Goal: Transaction & Acquisition: Purchase product/service

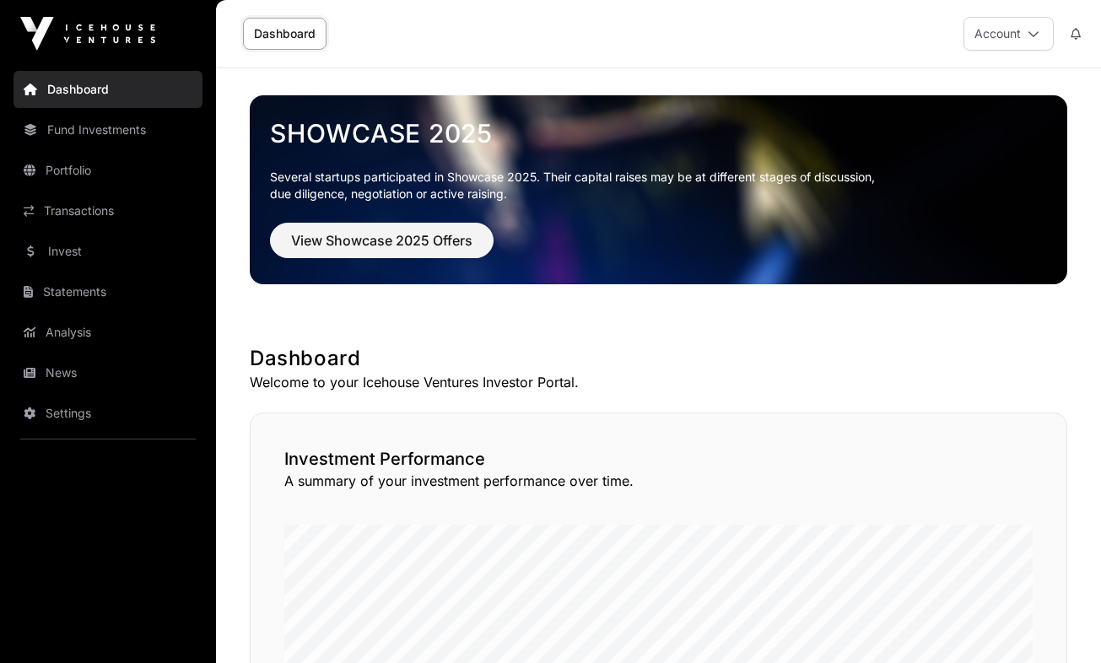
click at [91, 127] on link "Fund Investments" at bounding box center [108, 129] width 189 height 37
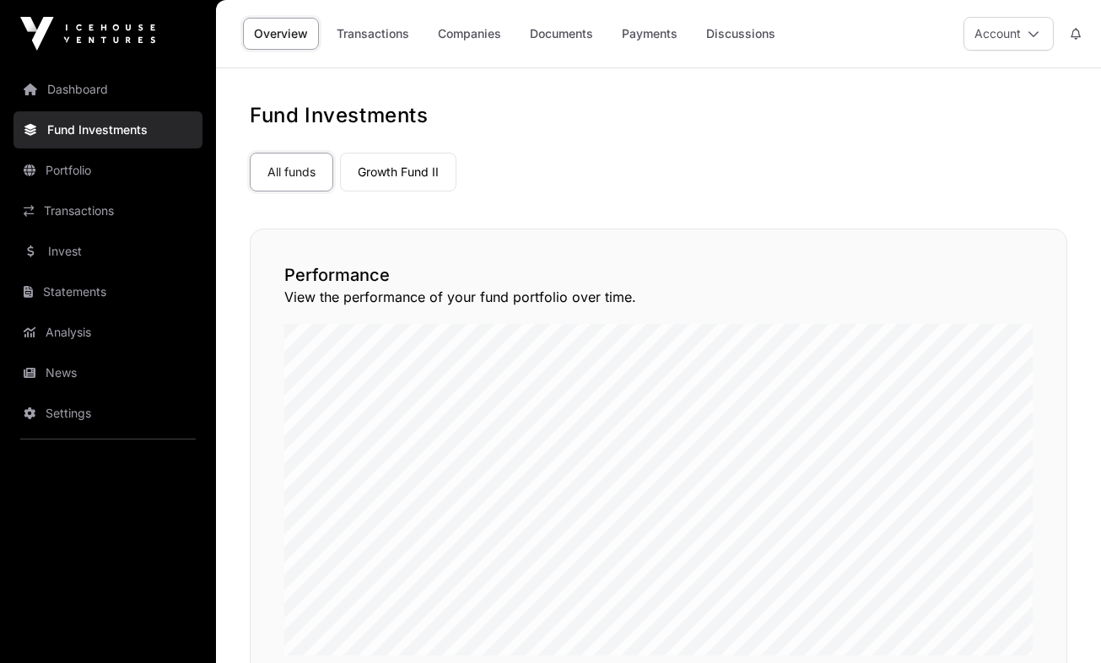
click at [1021, 40] on button "Account" at bounding box center [1009, 34] width 90 height 34
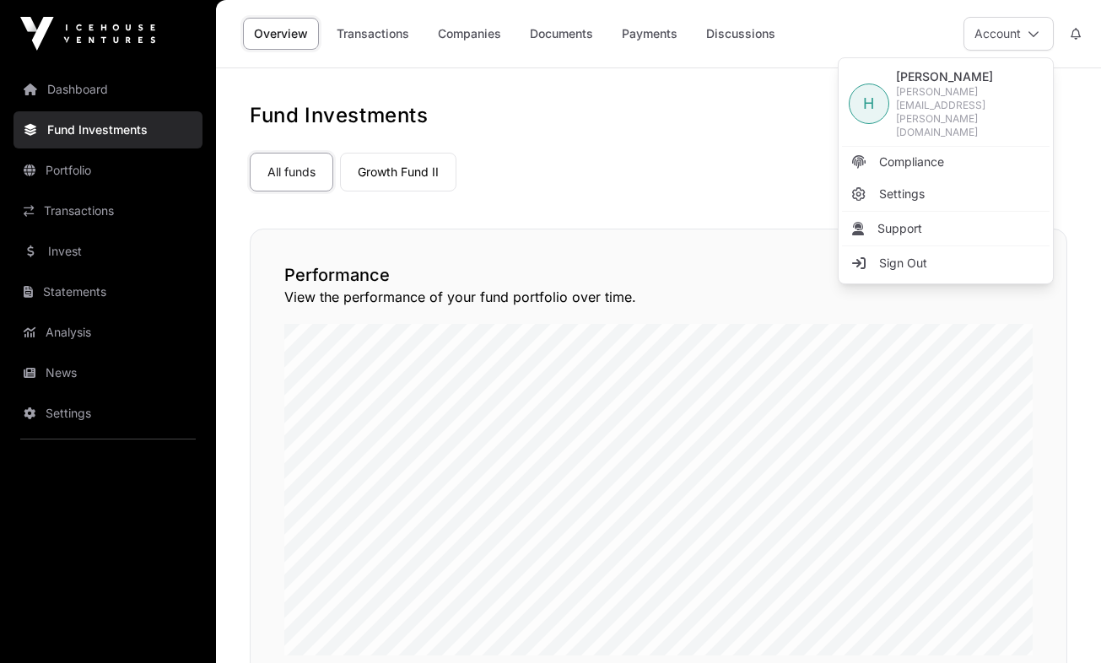
click at [1036, 37] on icon at bounding box center [1034, 34] width 12 height 12
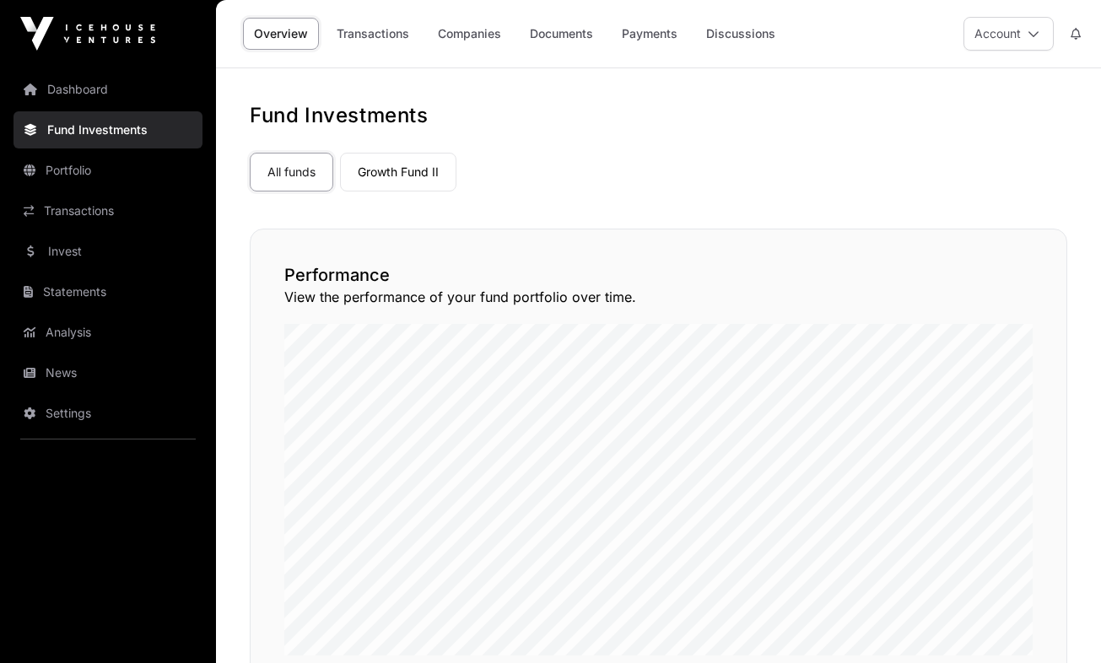
click at [592, 121] on h1 "Fund Investments" at bounding box center [659, 115] width 818 height 27
click at [127, 162] on link "Portfolio" at bounding box center [108, 170] width 189 height 37
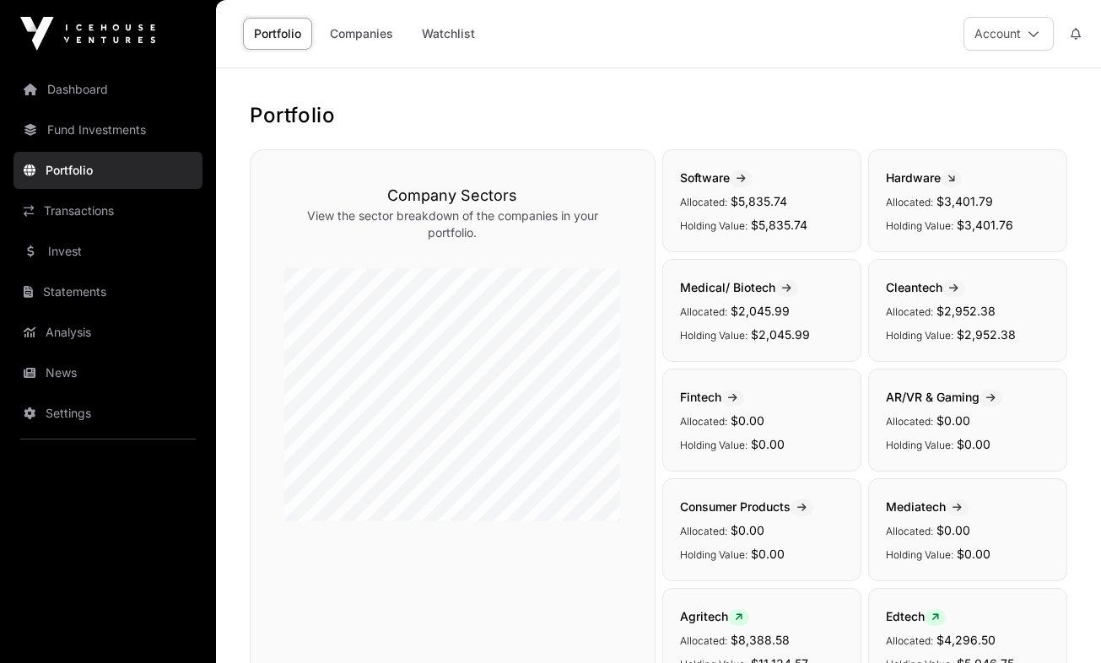
click at [105, 200] on link "Transactions" at bounding box center [108, 210] width 189 height 37
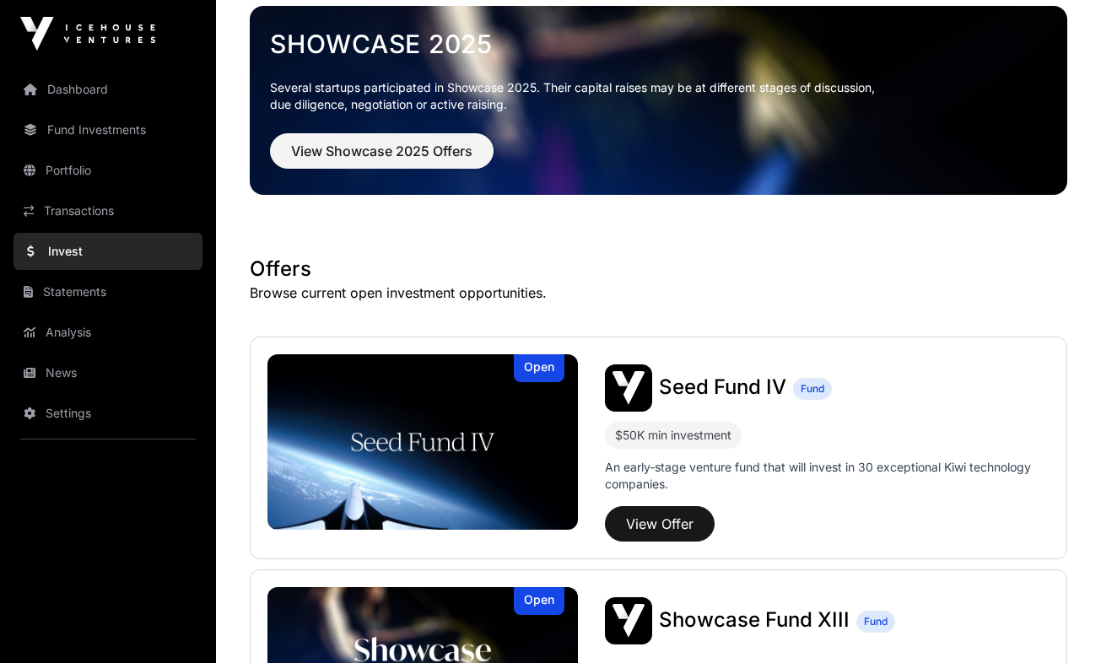
scroll to position [90, 0]
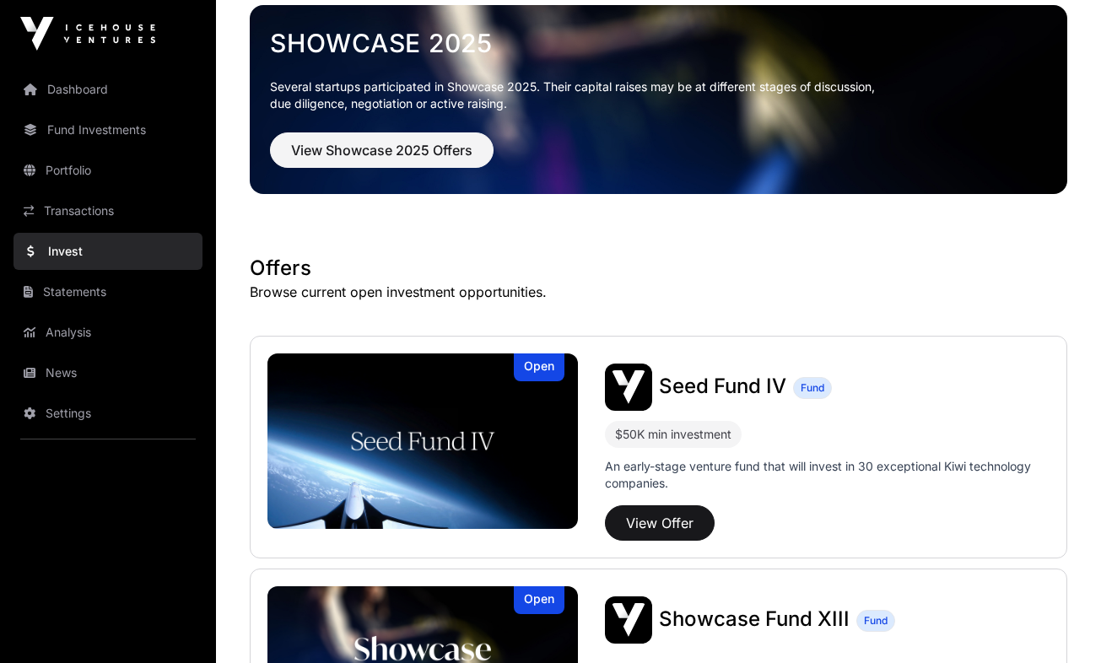
click at [105, 211] on link "Transactions" at bounding box center [108, 210] width 189 height 37
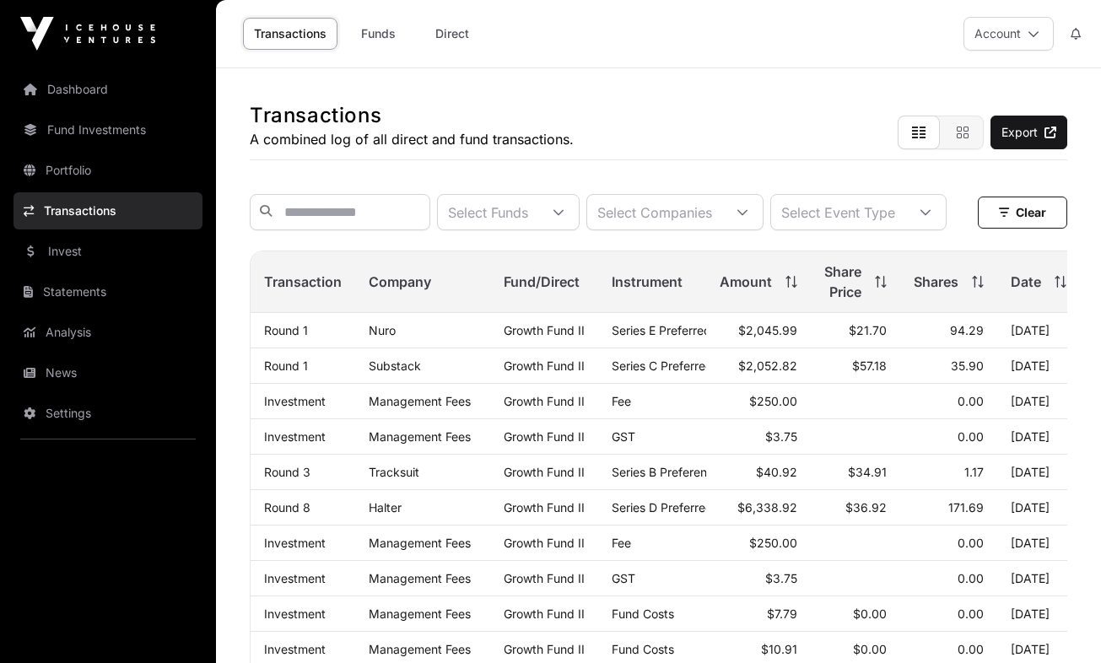
click at [112, 220] on link "Transactions" at bounding box center [108, 210] width 189 height 37
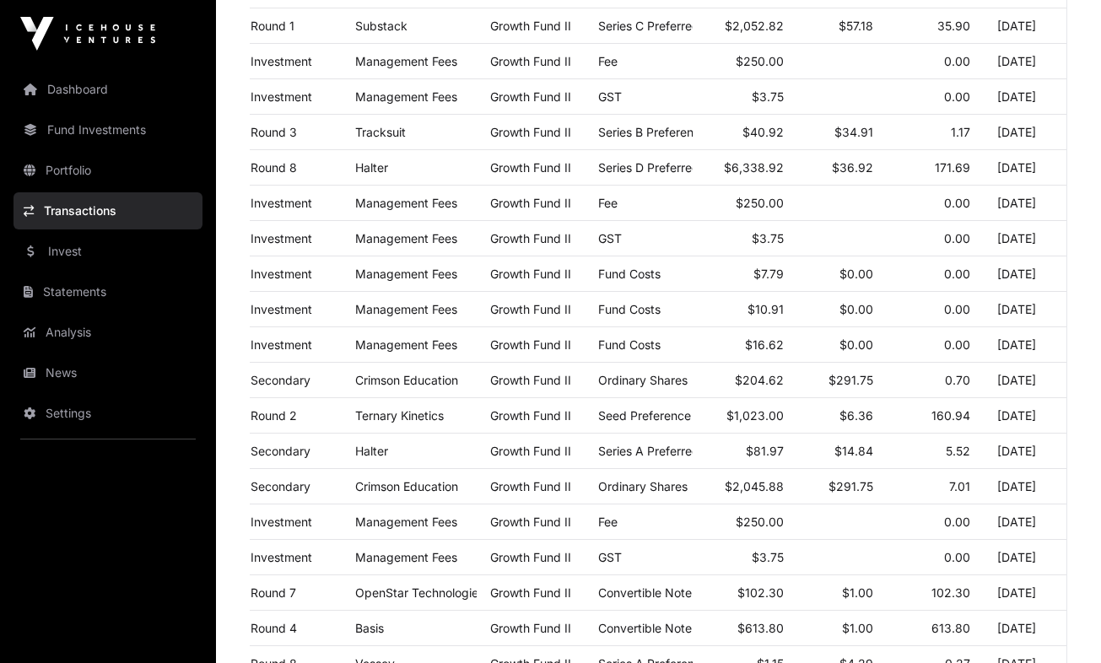
scroll to position [985, 0]
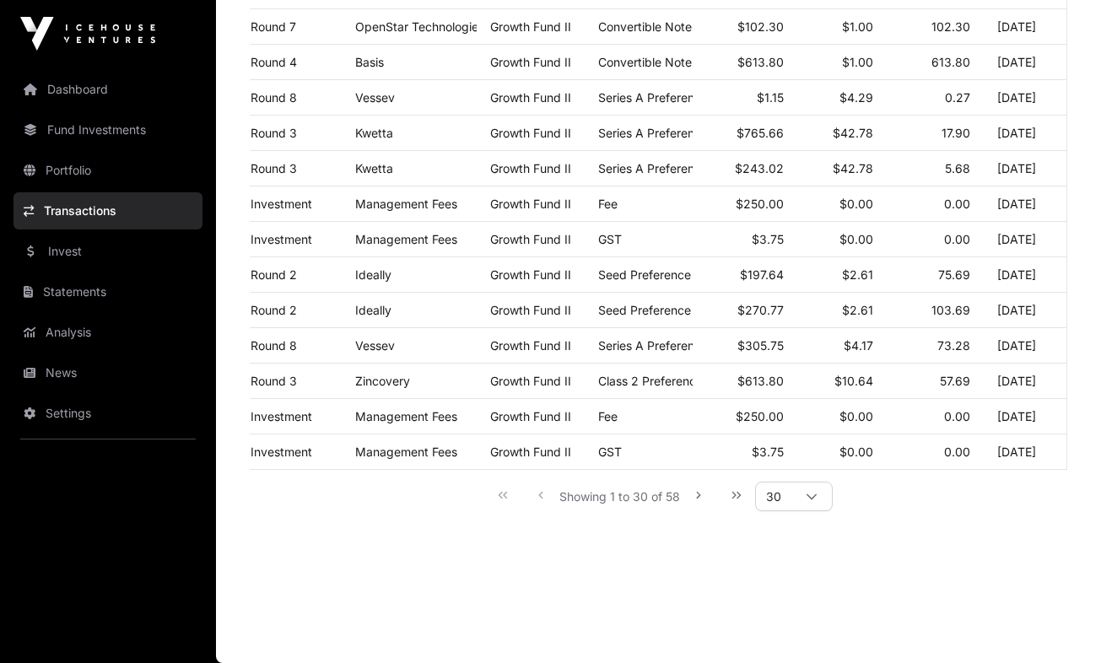
click at [815, 498] on icon at bounding box center [812, 497] width 12 height 12
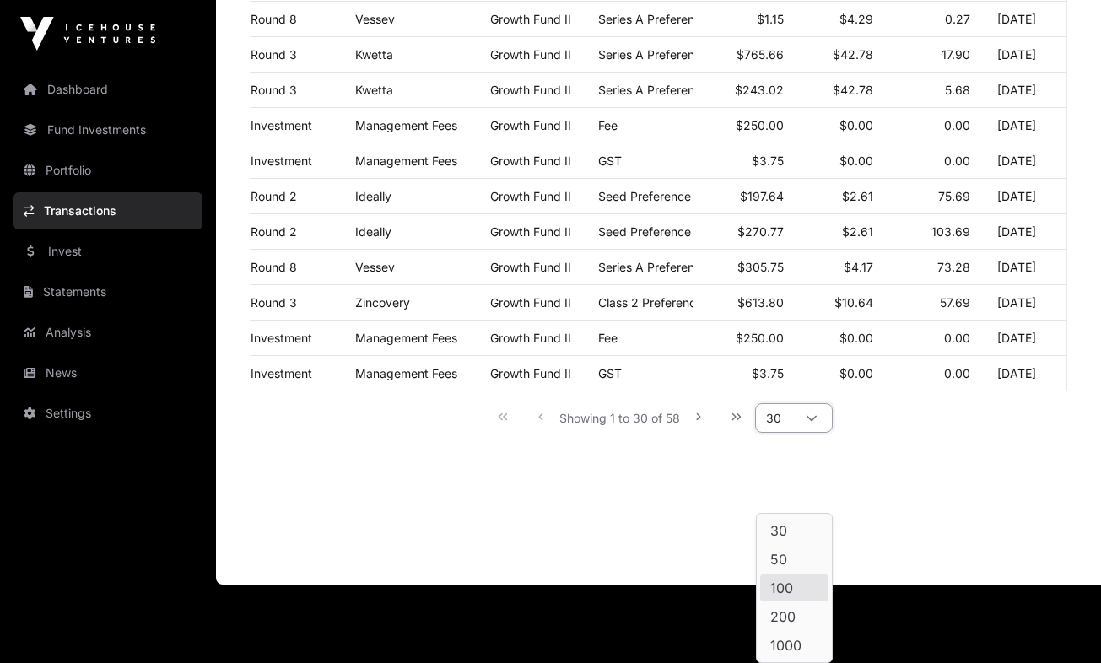
click at [793, 586] on li "100" at bounding box center [794, 588] width 68 height 27
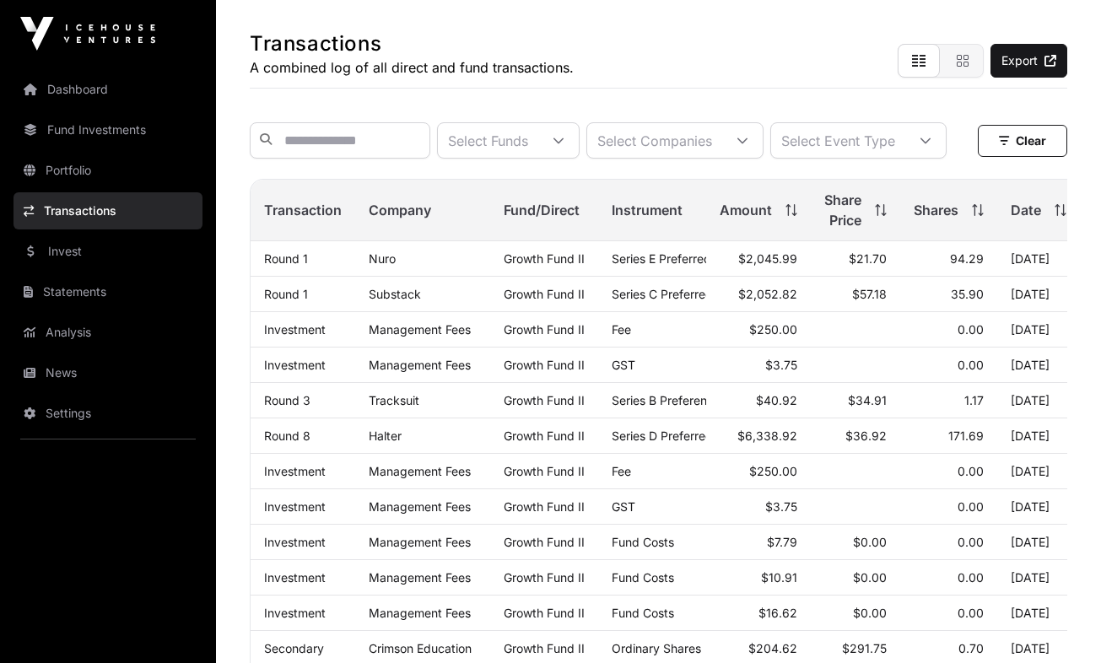
scroll to position [0, 0]
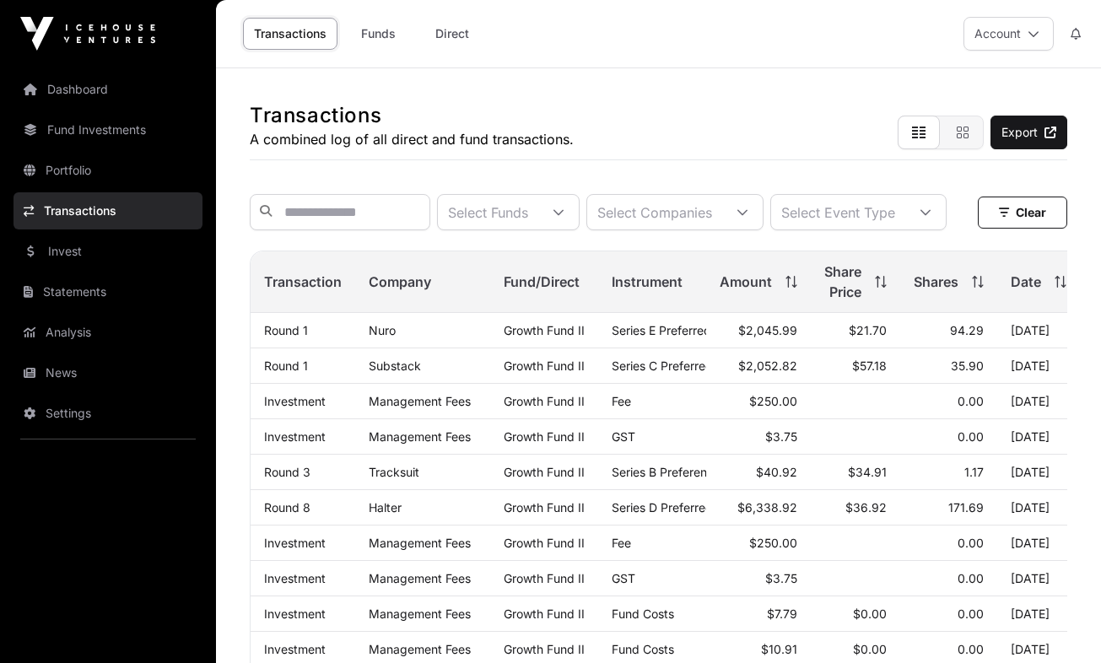
click at [116, 254] on link "Invest" at bounding box center [108, 251] width 189 height 37
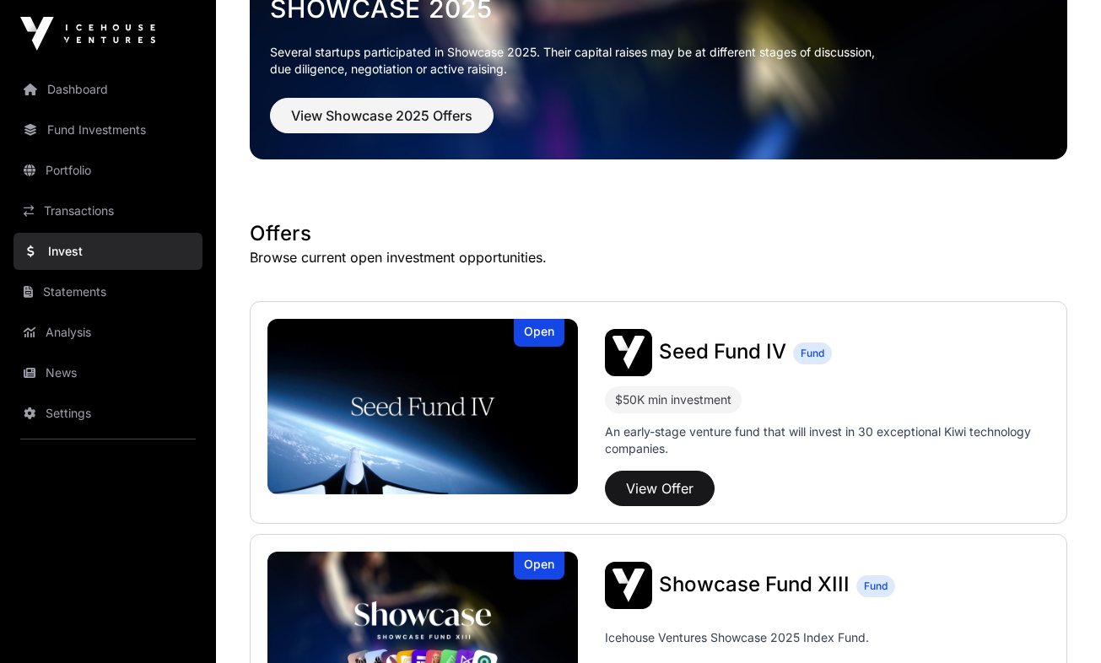
scroll to position [173, 0]
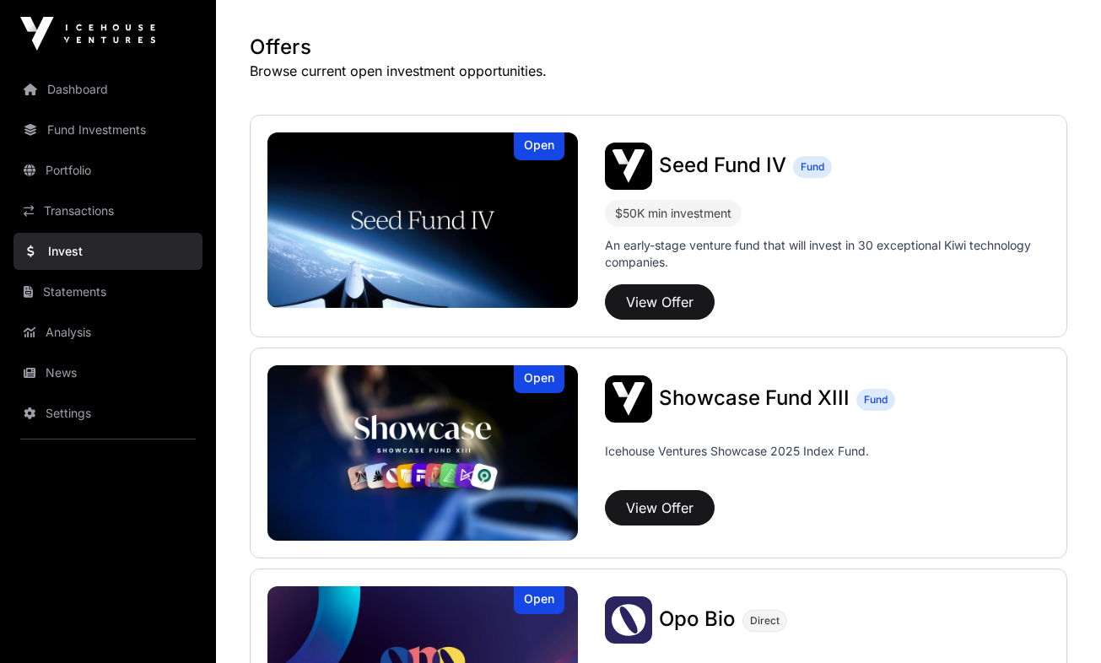
scroll to position [314, 0]
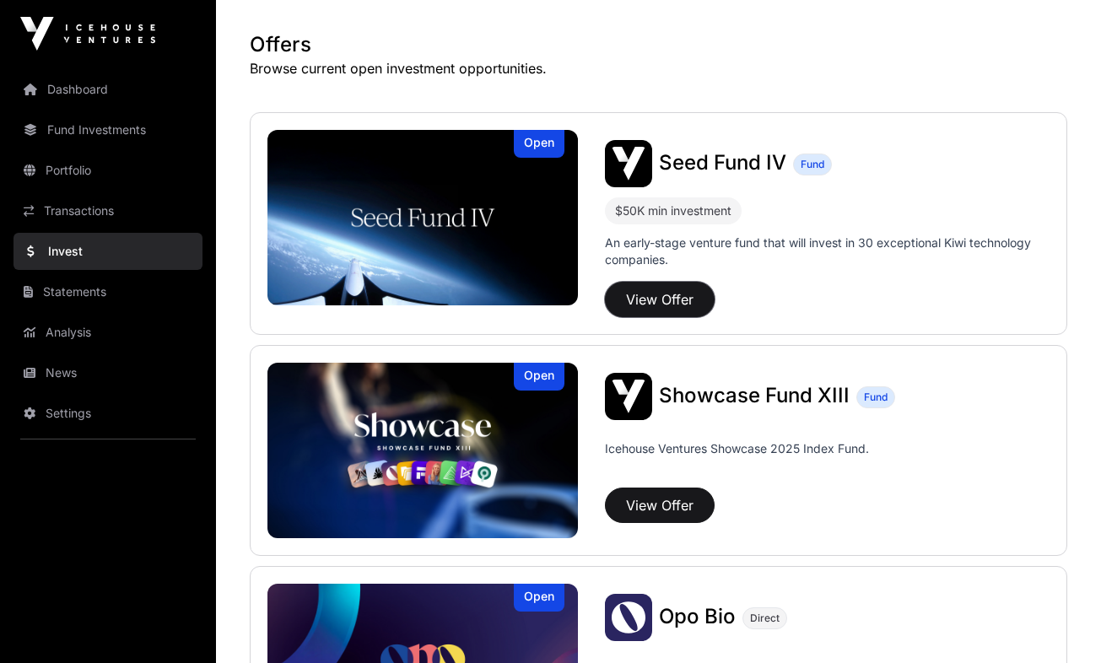
click at [635, 299] on button "View Offer" at bounding box center [660, 299] width 110 height 35
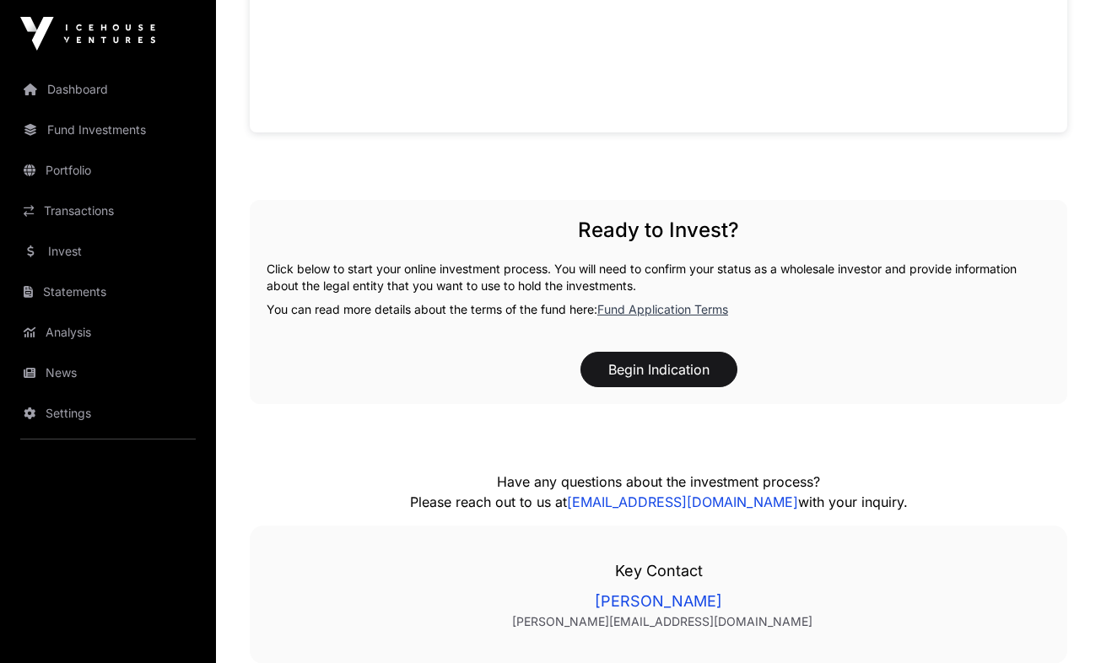
scroll to position [1501, 0]
click at [630, 376] on button "Begin Indication" at bounding box center [659, 370] width 157 height 35
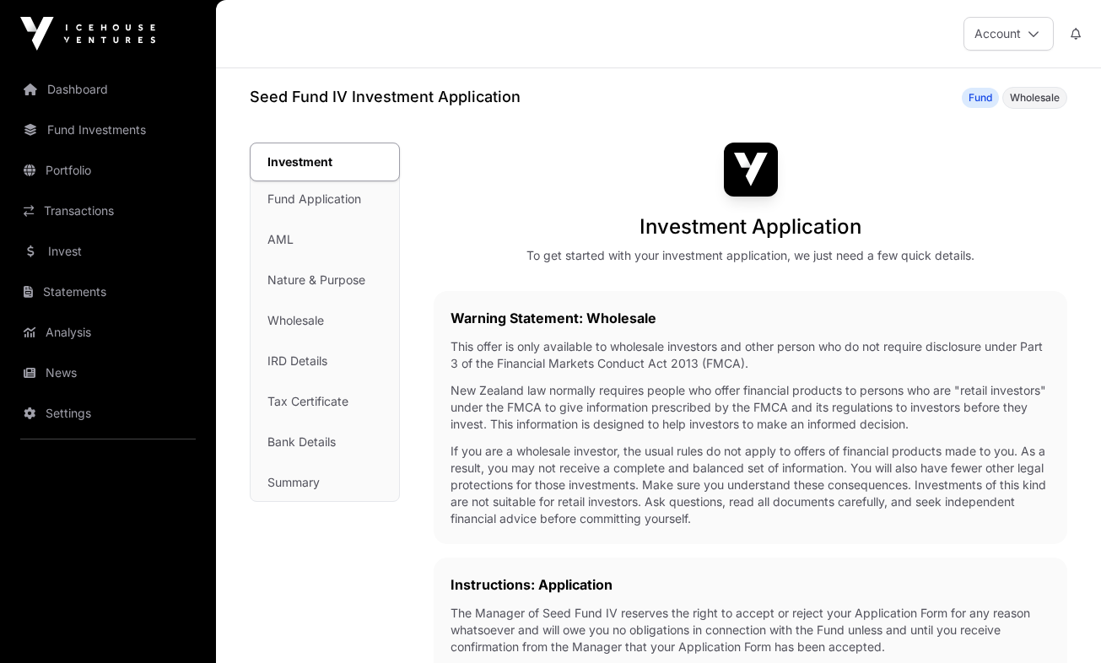
drag, startPoint x: 450, startPoint y: 347, endPoint x: 800, endPoint y: 365, distance: 350.6
click at [800, 365] on div "Warning Statement: Wholesale This offer is only available to wholesale investor…" at bounding box center [751, 417] width 634 height 253
click at [507, 400] on p "New Zealand law normally requires people who offer financial products to person…" at bounding box center [751, 407] width 600 height 51
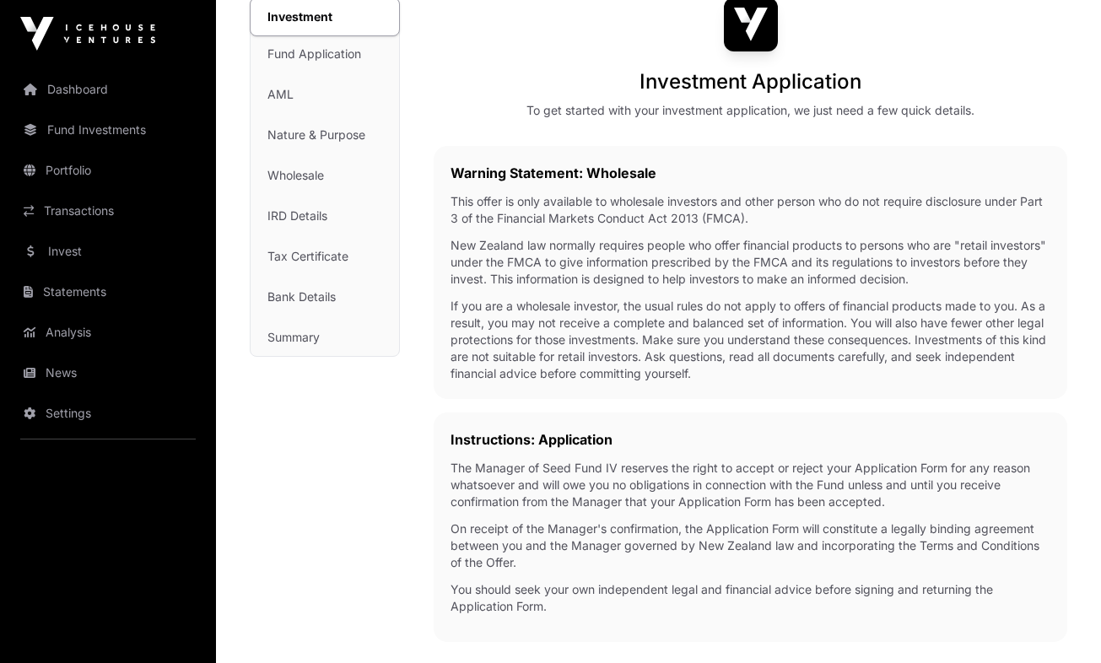
scroll to position [146, 0]
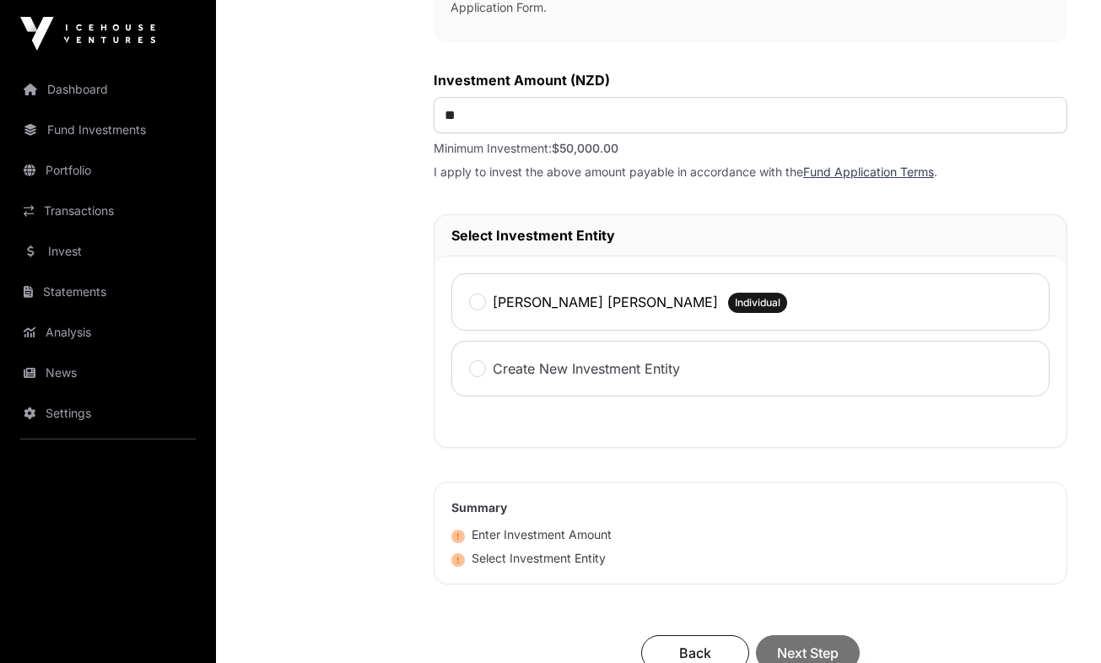
scroll to position [746, 0]
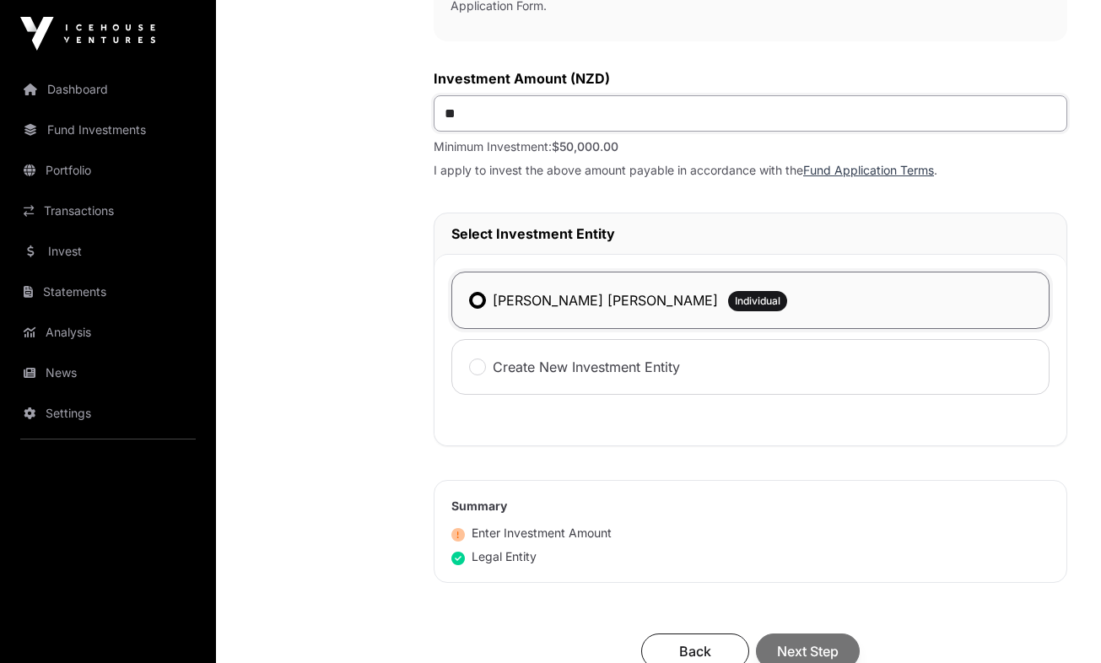
drag, startPoint x: 516, startPoint y: 95, endPoint x: 365, endPoint y: 93, distance: 151.9
click at [365, 93] on div "Investment Fund Application AML Nature & Purpose Wholesale IRD Details Tax Cert…" at bounding box center [659, 116] width 818 height 1438
type input "*******"
click at [365, 93] on div "Investment Fund Application AML Nature & Purpose Wholesale IRD Details Tax Cert…" at bounding box center [325, 116] width 150 height 1438
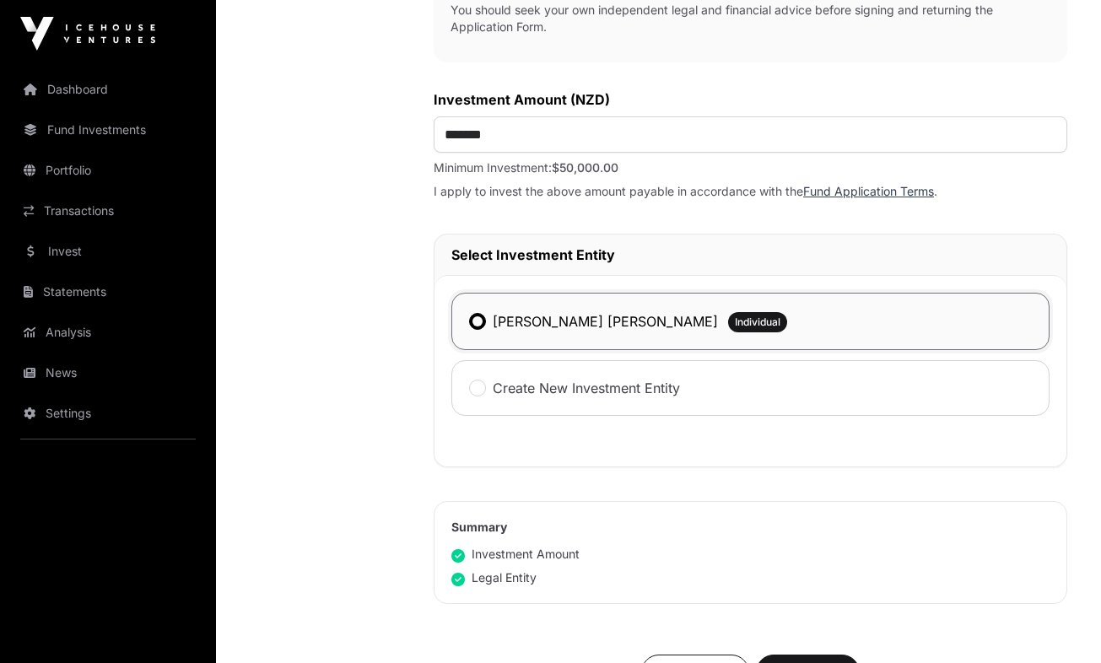
scroll to position [724, 0]
click at [407, 161] on div "Investment Fund Application AML Nature & Purpose Wholesale IRD Details Tax Cert…" at bounding box center [659, 138] width 818 height 1438
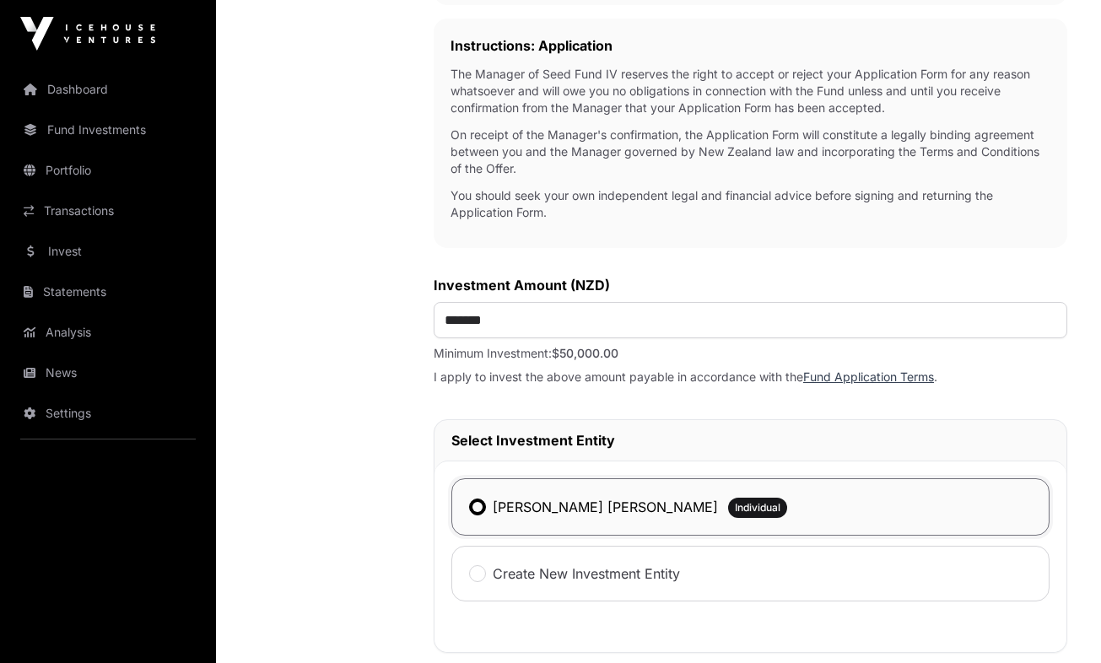
scroll to position [537, 0]
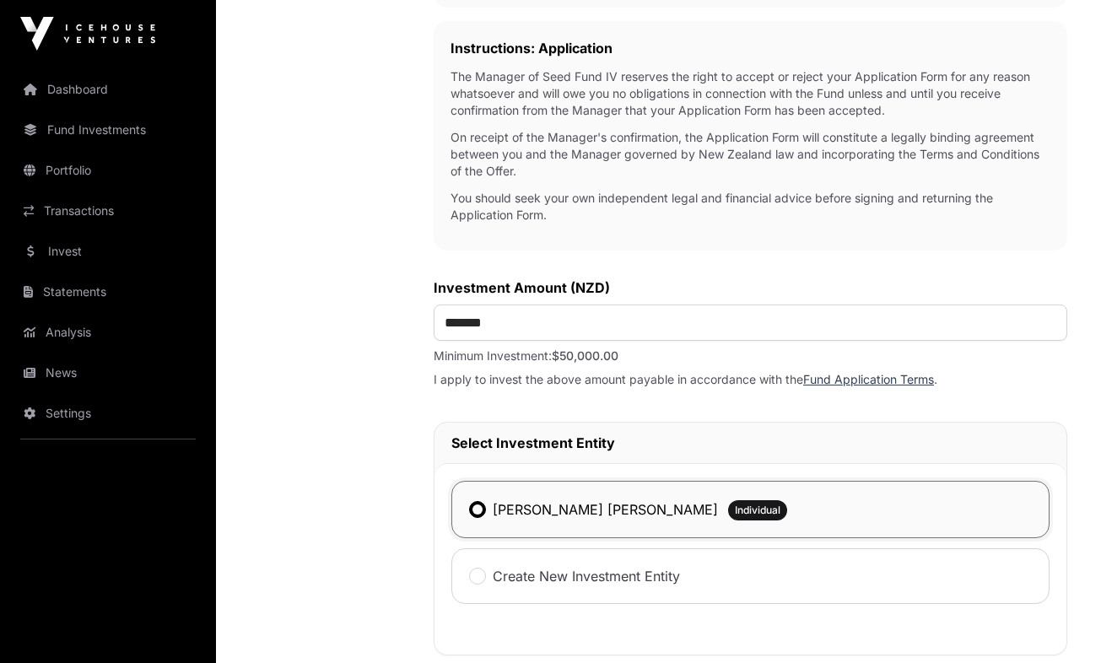
click at [396, 315] on div "Investment Fund Application AML Nature & Purpose Wholesale IRD Details Tax Cert…" at bounding box center [325, 325] width 150 height 1438
click at [424, 153] on div "Investment Fund Application AML Nature & Purpose Wholesale IRD Details Tax Cert…" at bounding box center [659, 325] width 818 height 1438
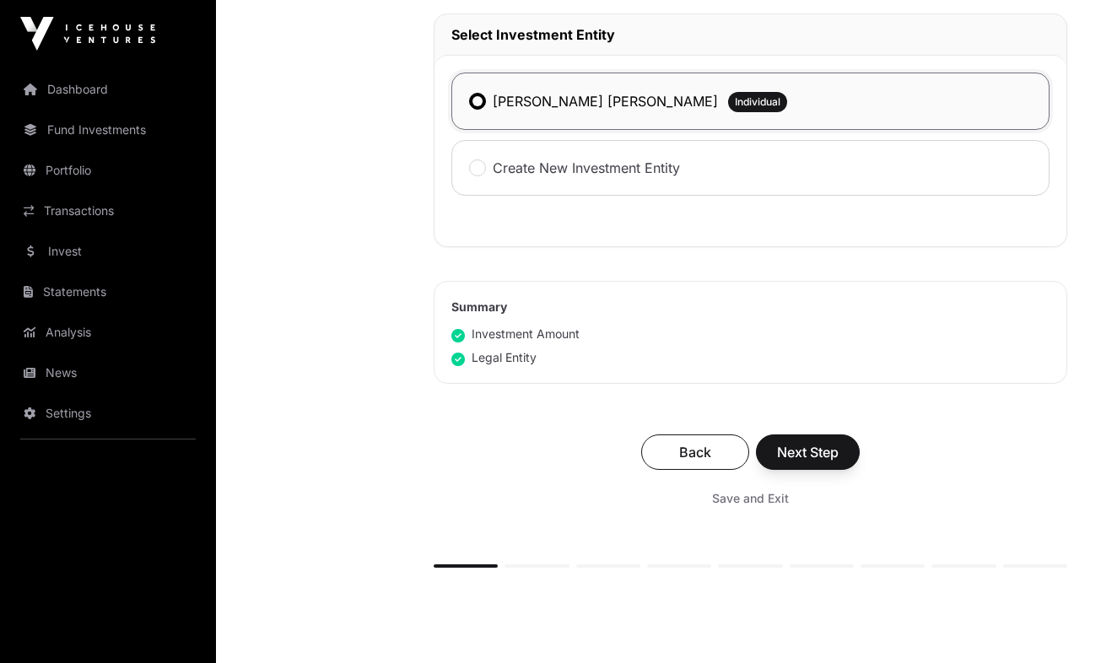
scroll to position [1061, 0]
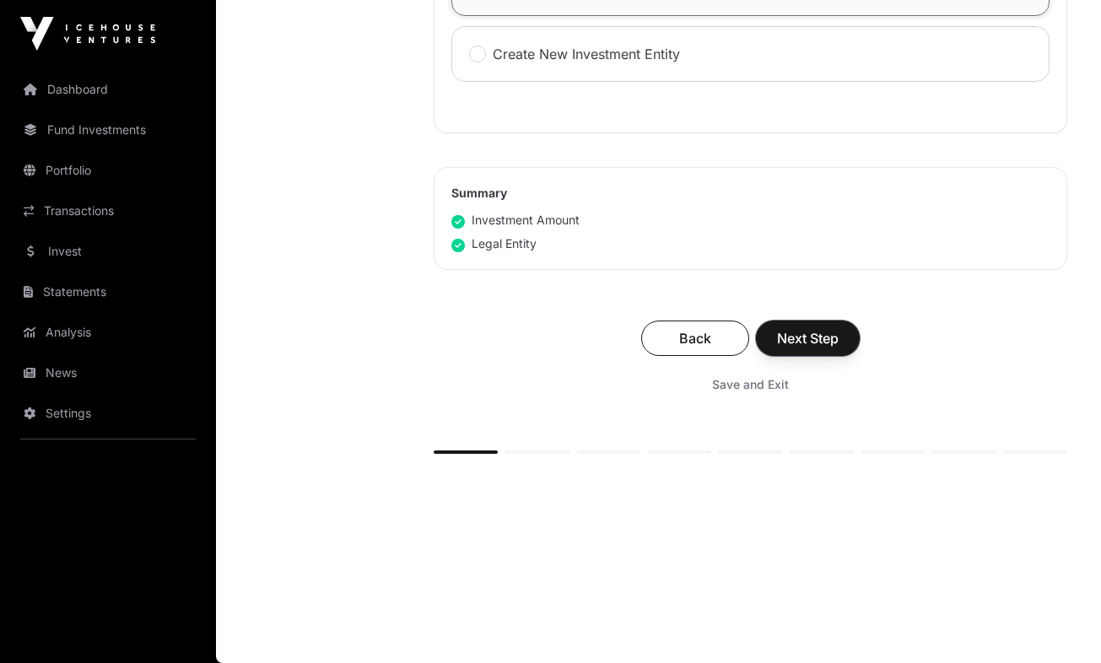
click at [808, 339] on span "Next Step" at bounding box center [808, 338] width 62 height 20
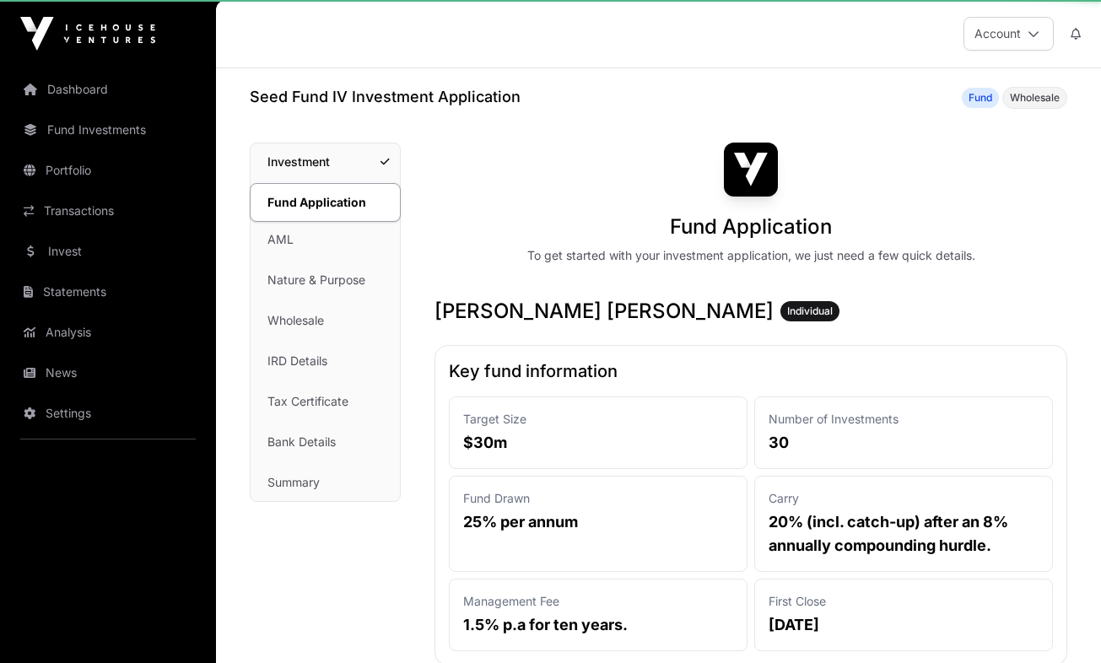
click at [387, 236] on link "AML" at bounding box center [325, 239] width 149 height 37
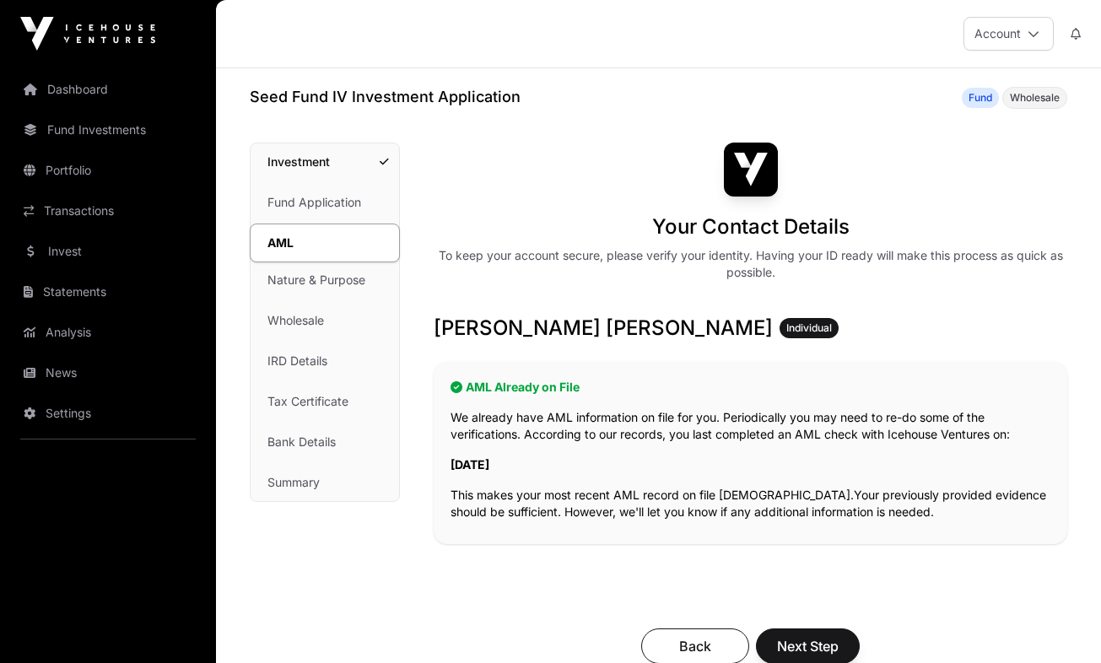
click at [352, 200] on link "Fund Application" at bounding box center [325, 202] width 149 height 37
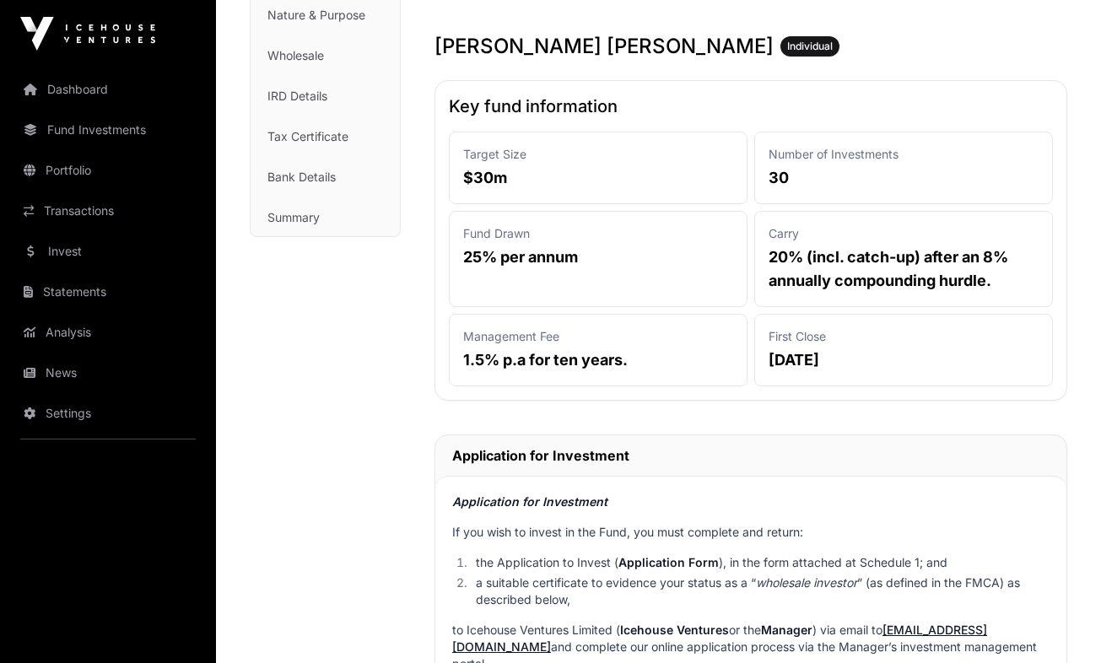
scroll to position [266, 0]
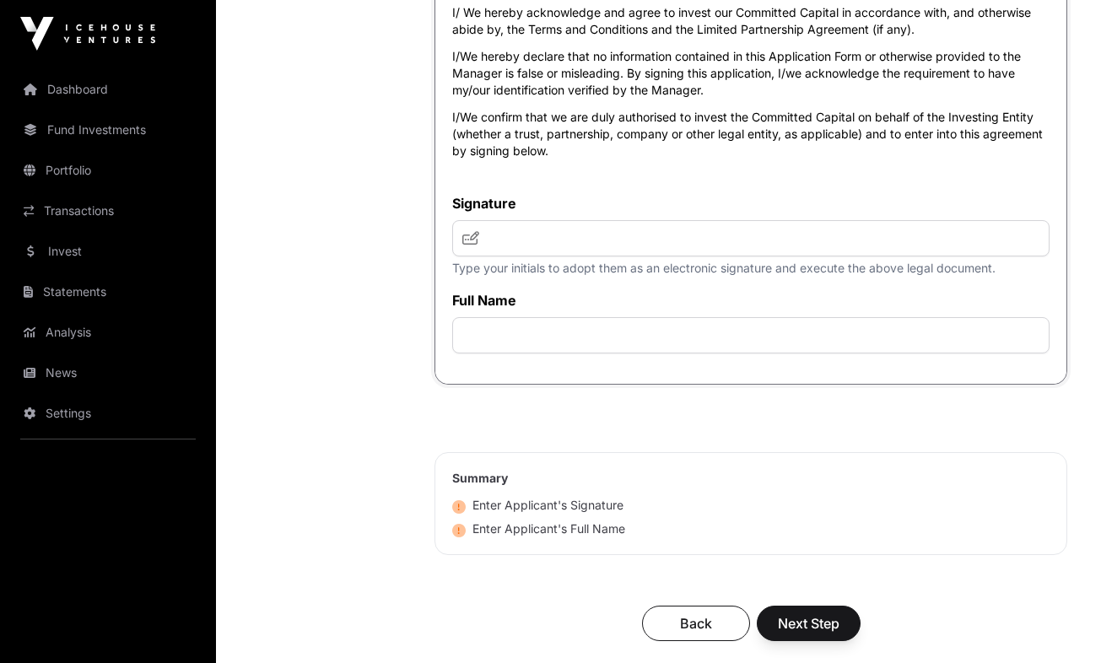
scroll to position [5012, 0]
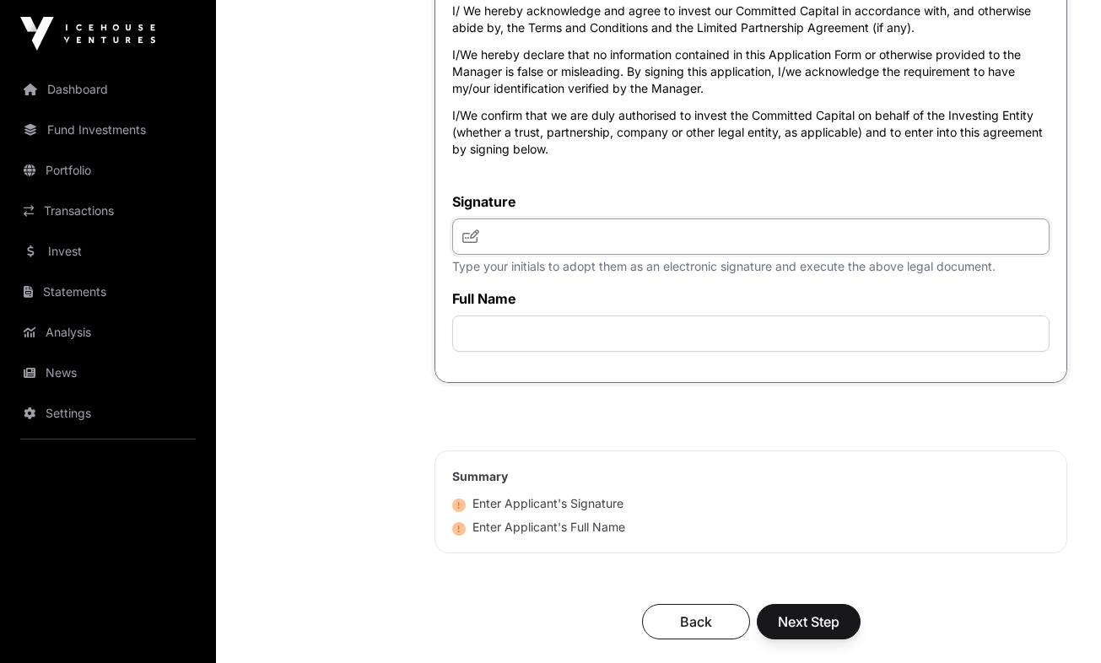
click at [559, 255] on input "text" at bounding box center [750, 237] width 597 height 36
type input "*****"
click at [560, 352] on input "text" at bounding box center [750, 334] width 597 height 36
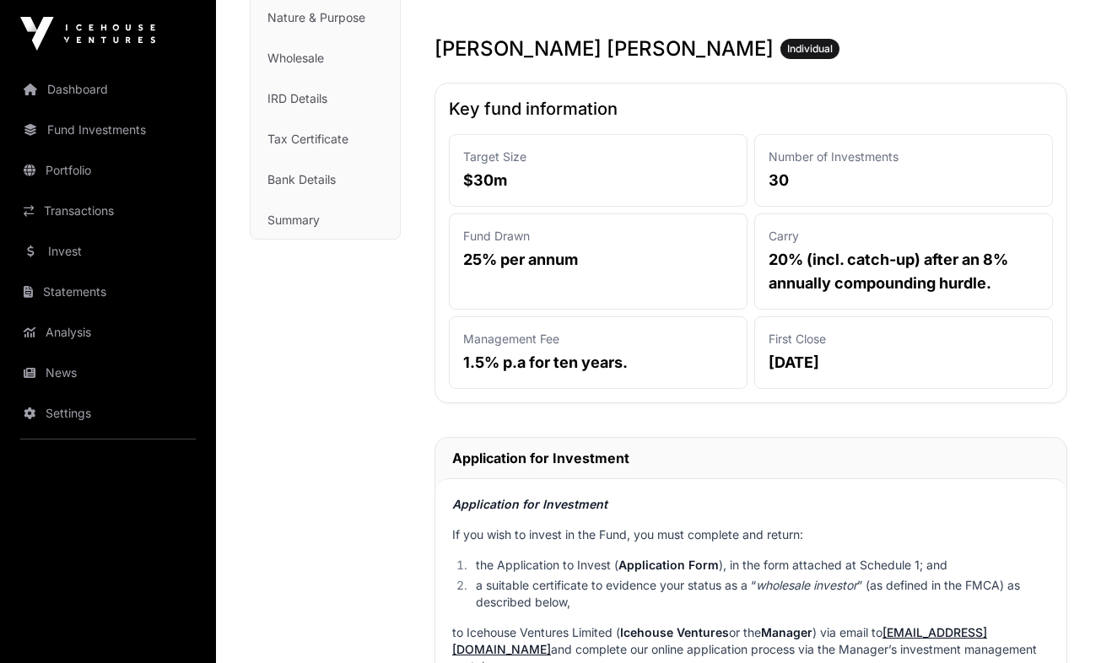
scroll to position [262, 0]
type input "**********"
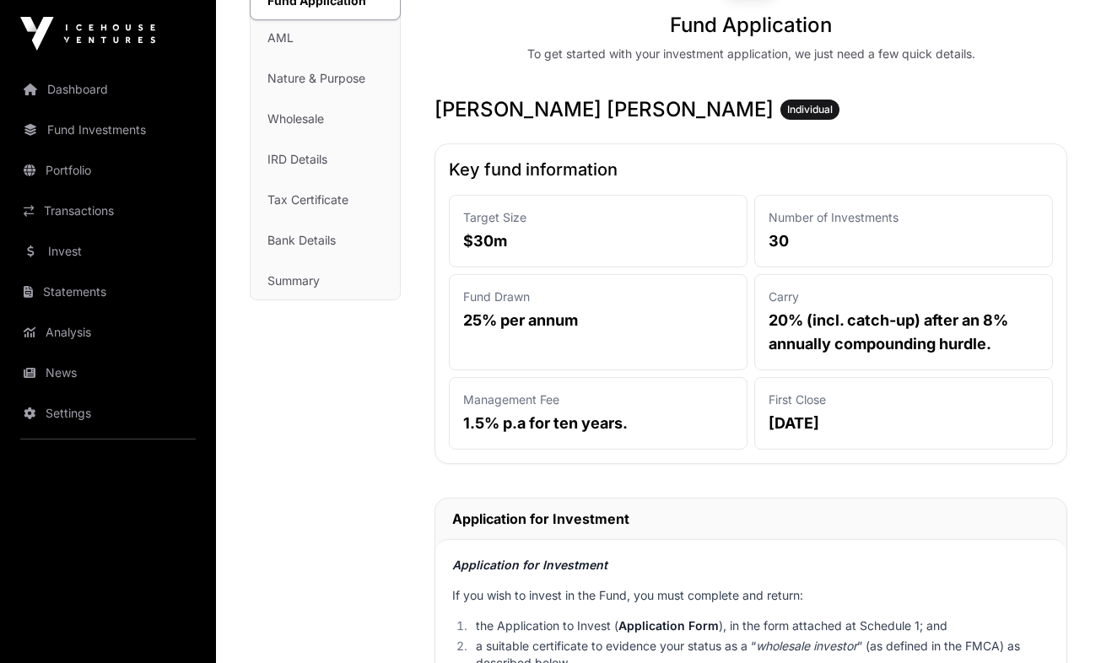
scroll to position [201, 0]
drag, startPoint x: 592, startPoint y: 322, endPoint x: 461, endPoint y: 291, distance: 135.1
click at [461, 291] on div "Fund Drawn 25% per annum" at bounding box center [598, 323] width 299 height 96
drag, startPoint x: 461, startPoint y: 291, endPoint x: 393, endPoint y: 355, distance: 93.1
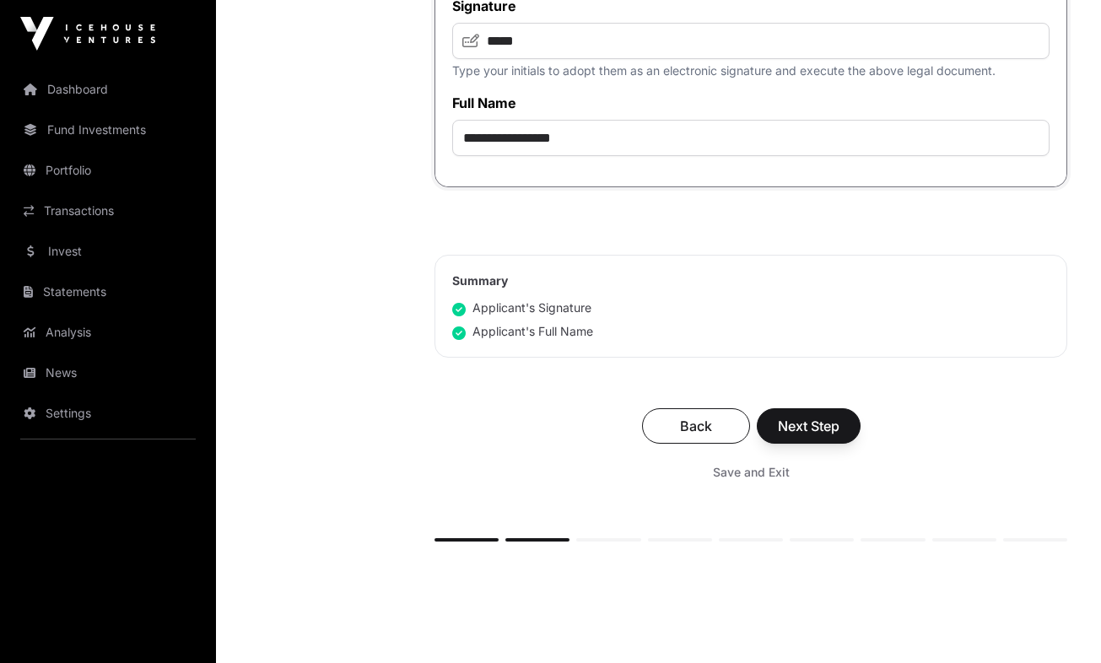
scroll to position [5209, 0]
click at [812, 443] on button "Next Step" at bounding box center [809, 425] width 104 height 35
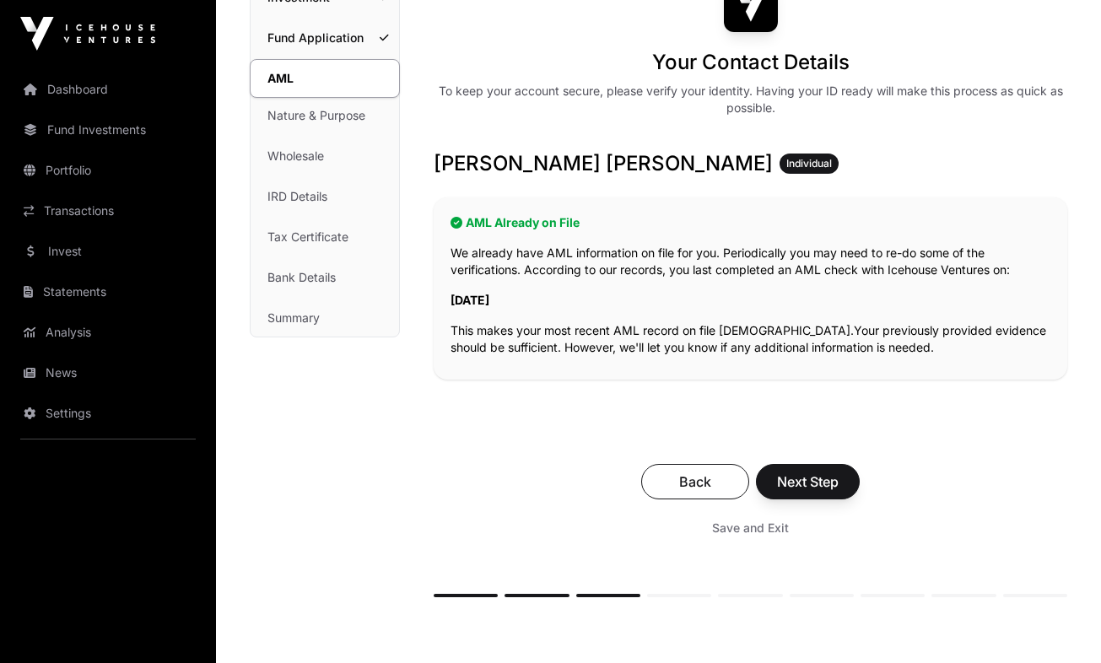
scroll to position [165, 0]
click at [803, 482] on span "Next Step" at bounding box center [808, 481] width 62 height 20
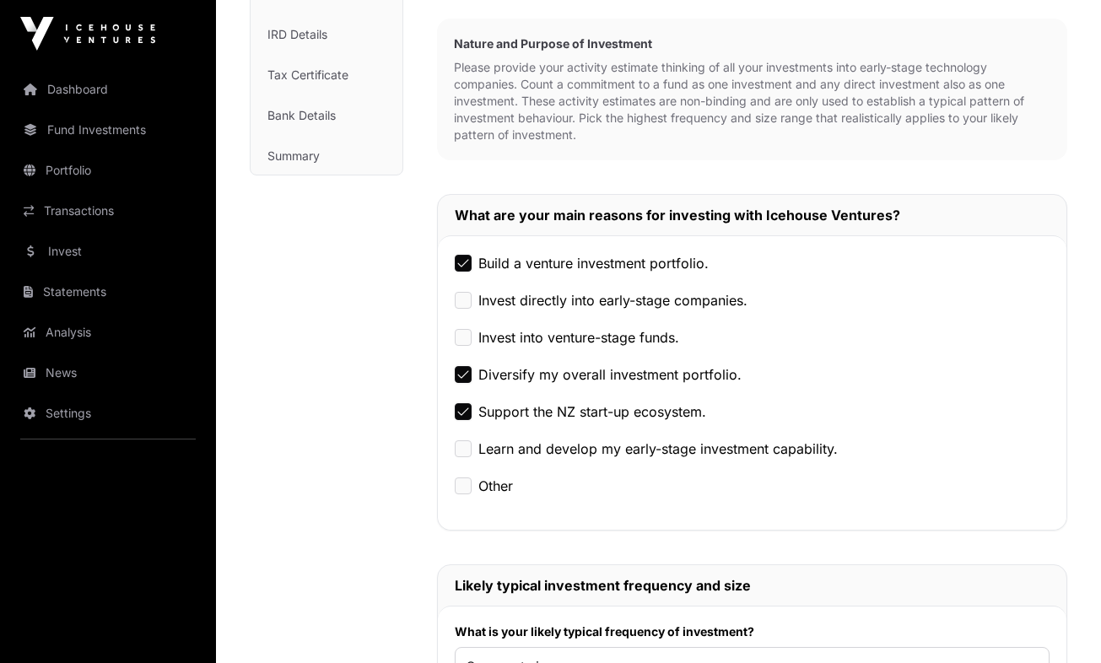
scroll to position [328, 0]
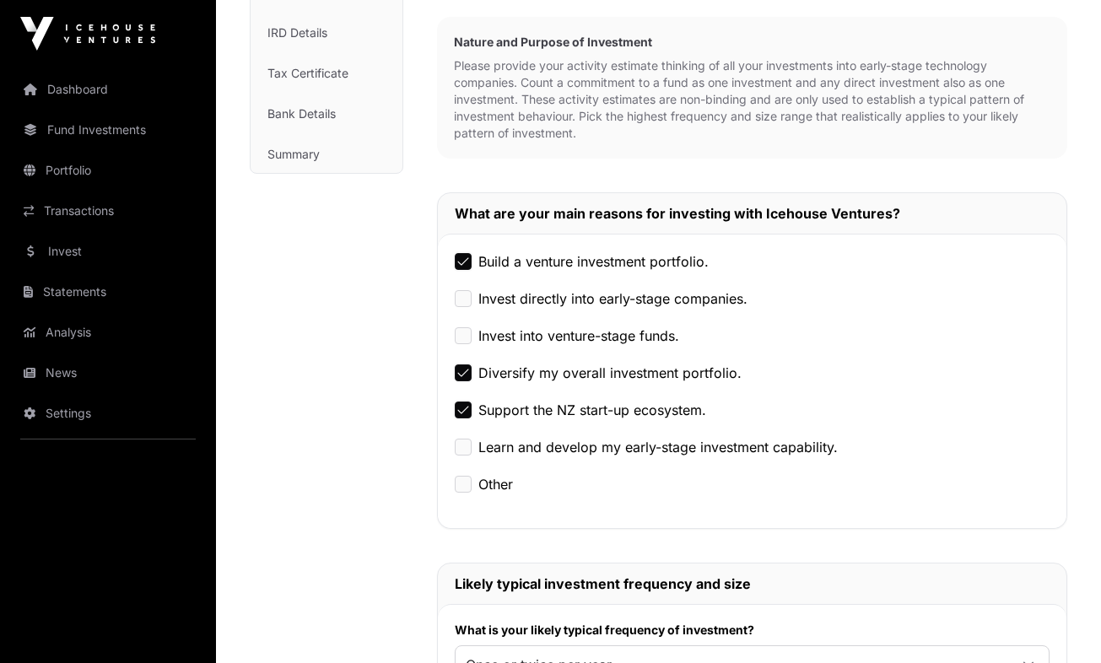
click at [547, 299] on label "Invest directly into early-stage companies." at bounding box center [612, 299] width 269 height 20
click at [542, 335] on label "Invest into venture-stage funds." at bounding box center [578, 336] width 201 height 20
click at [534, 301] on label "Invest directly into early-stage companies." at bounding box center [612, 299] width 269 height 20
click at [578, 450] on label "Learn and develop my early-stage investment capability." at bounding box center [657, 447] width 359 height 20
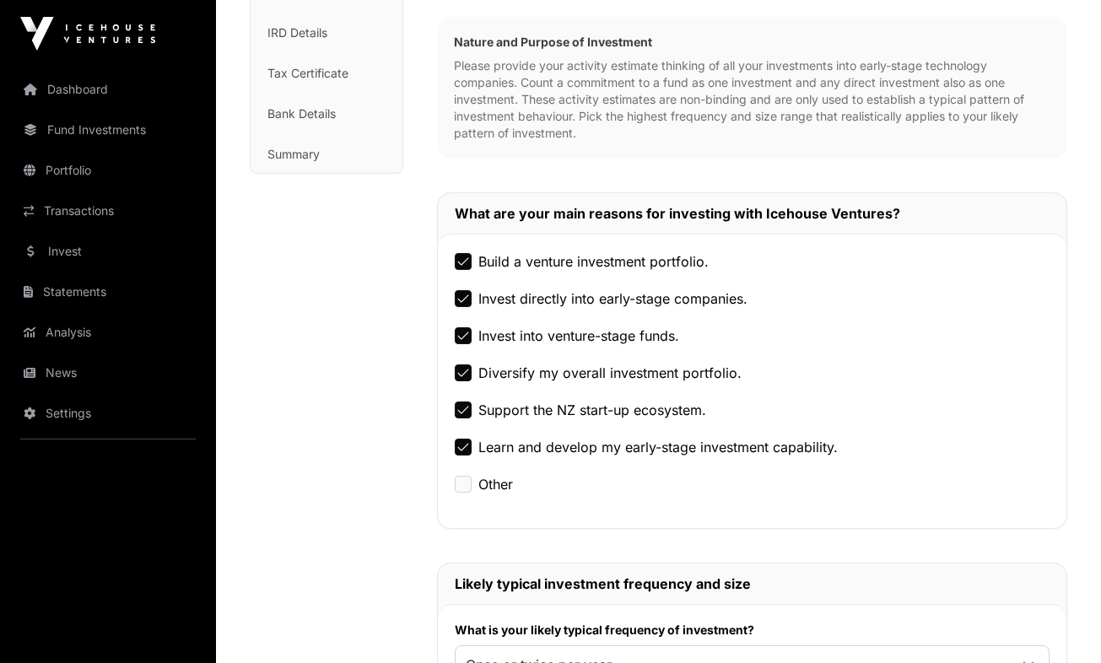
click at [392, 418] on div "Nature & Purpose Investment Fund Application AML Nature & Purpose Wholesale IRD…" at bounding box center [327, 579] width 154 height 1531
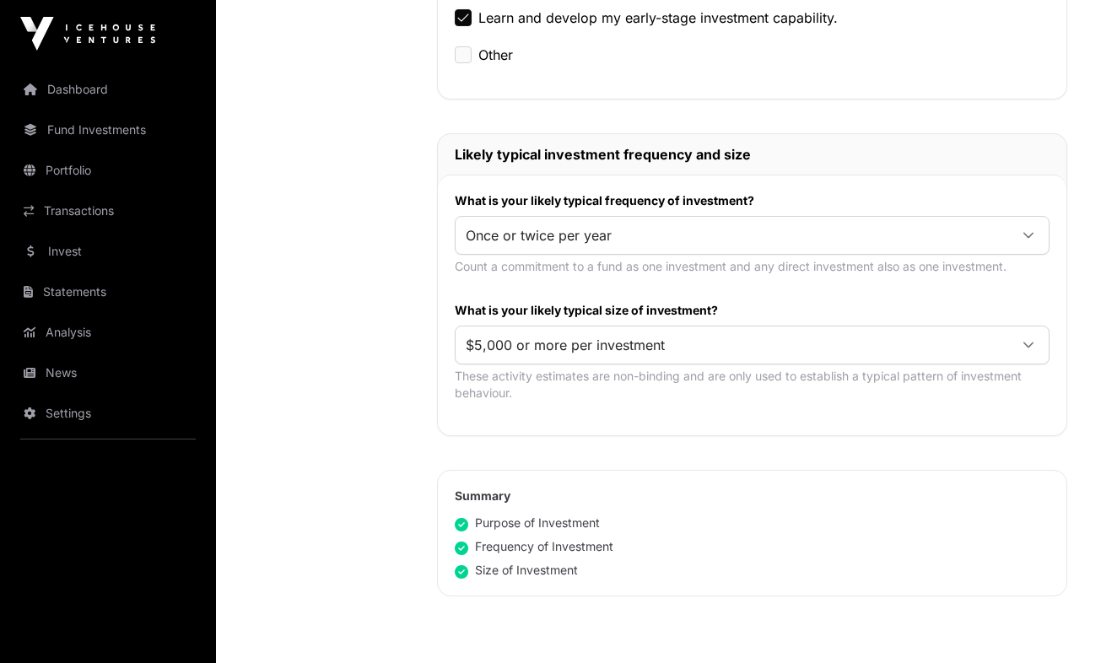
scroll to position [773, 0]
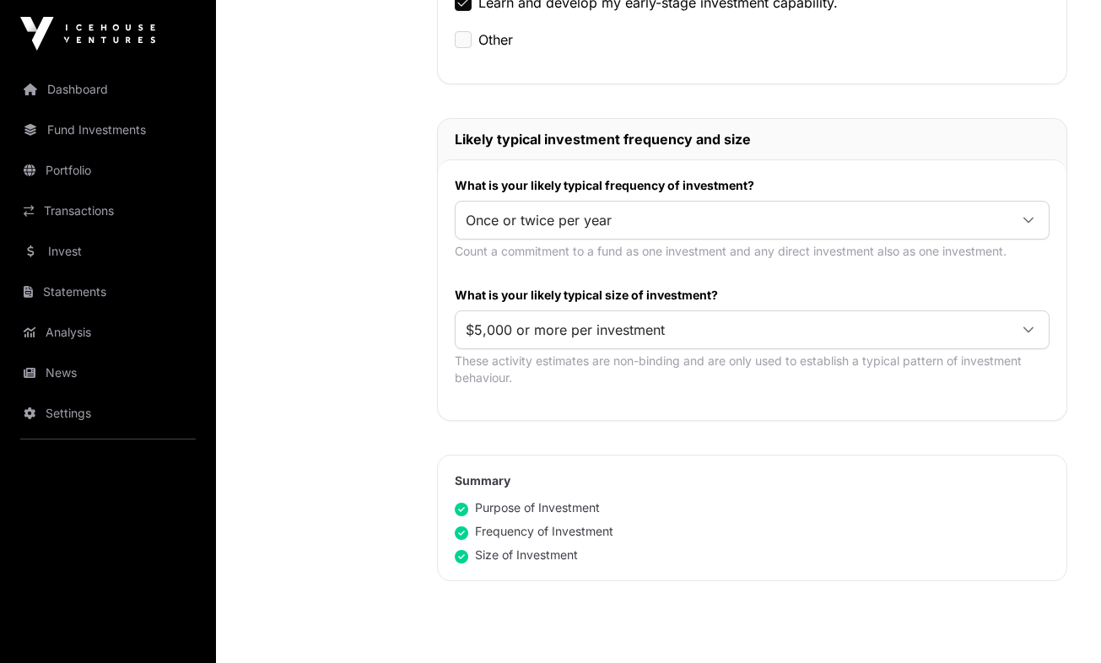
click at [405, 330] on div "Nature & Purpose Investment Fund Application AML Nature & Purpose Wholesale IRD…" at bounding box center [659, 135] width 818 height 1531
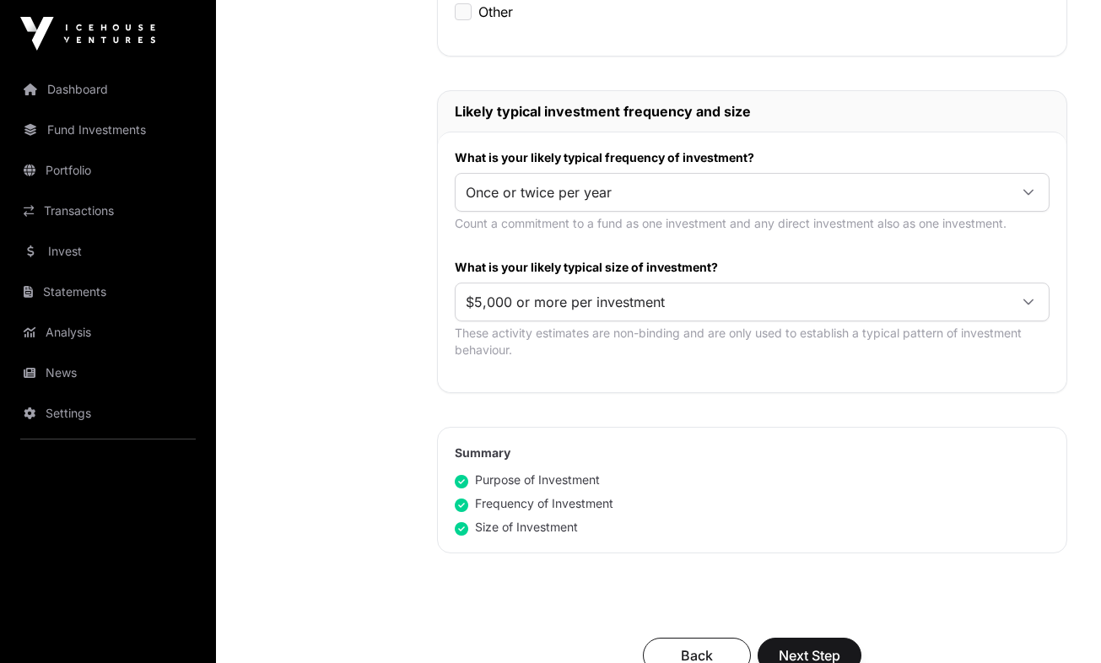
scroll to position [802, 0]
click at [532, 305] on span "$5,000 or more per investment" at bounding box center [732, 301] width 553 height 30
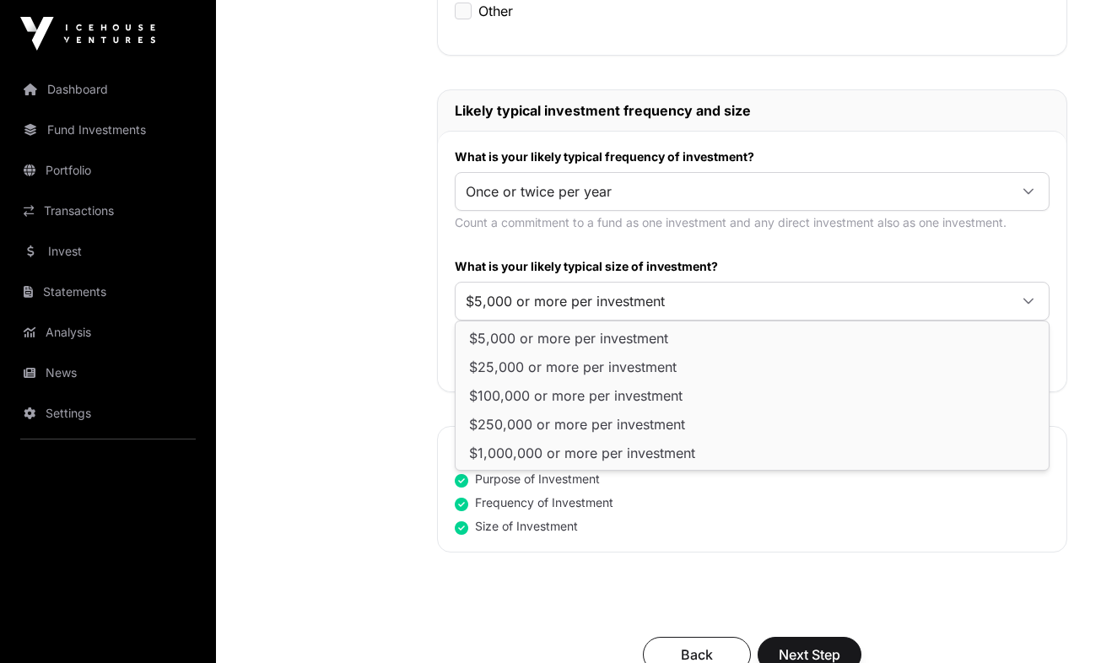
click at [390, 332] on div "Nature & Purpose Investment Fund Application AML Nature & Purpose Wholesale IRD…" at bounding box center [327, 106] width 154 height 1531
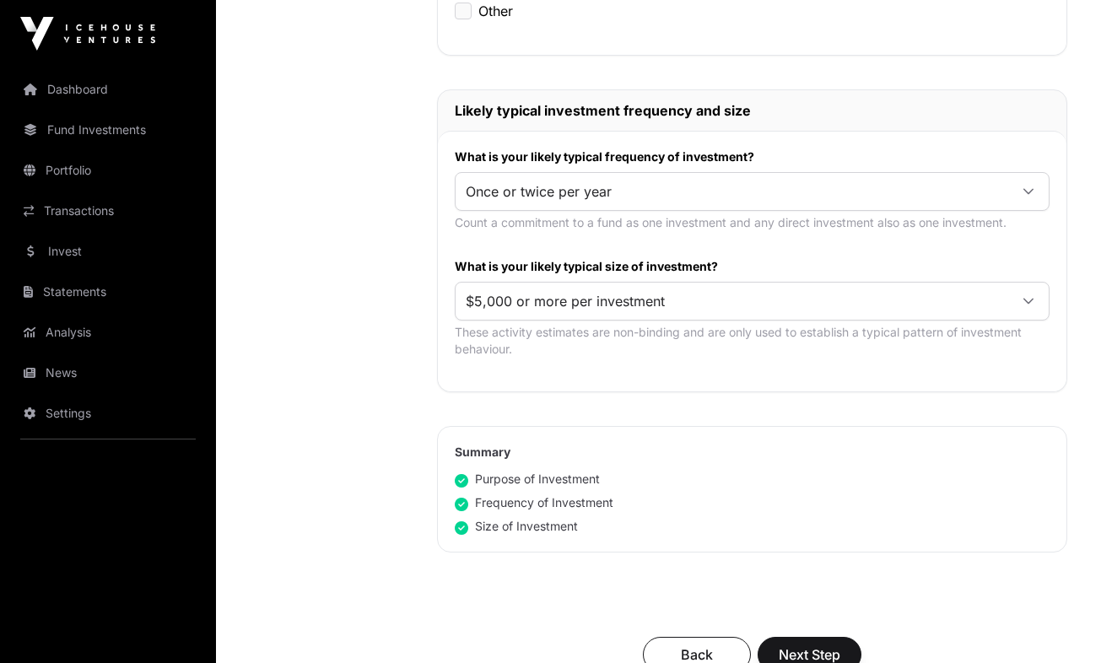
click at [408, 364] on div "Nature & Purpose Investment Fund Application AML Nature & Purpose Wholesale IRD…" at bounding box center [659, 106] width 818 height 1531
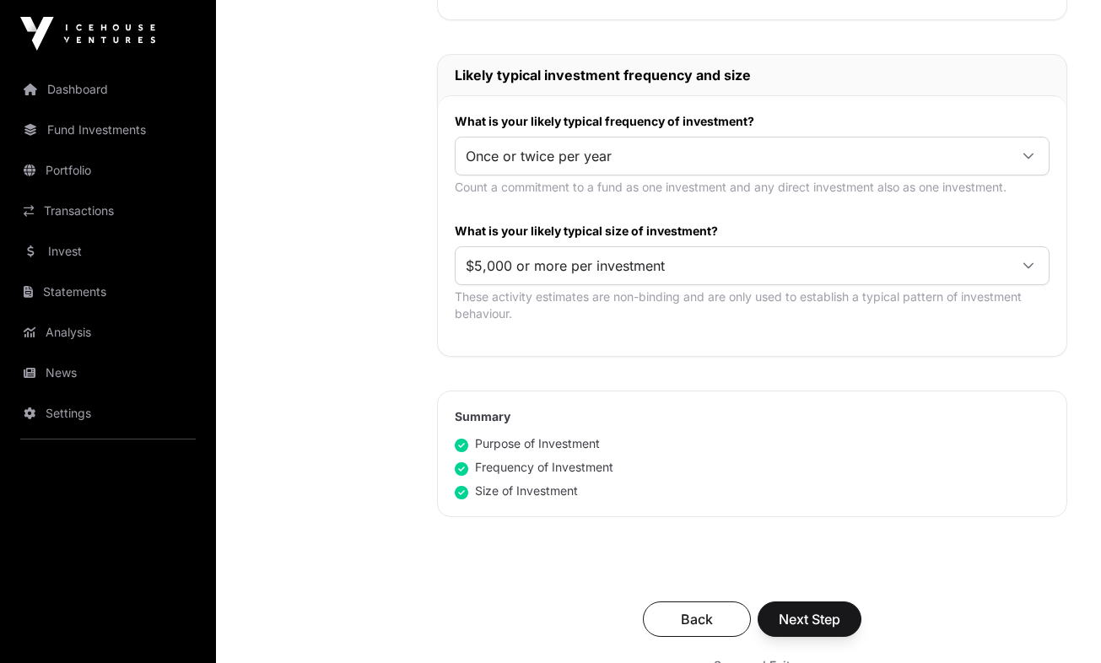
scroll to position [892, 0]
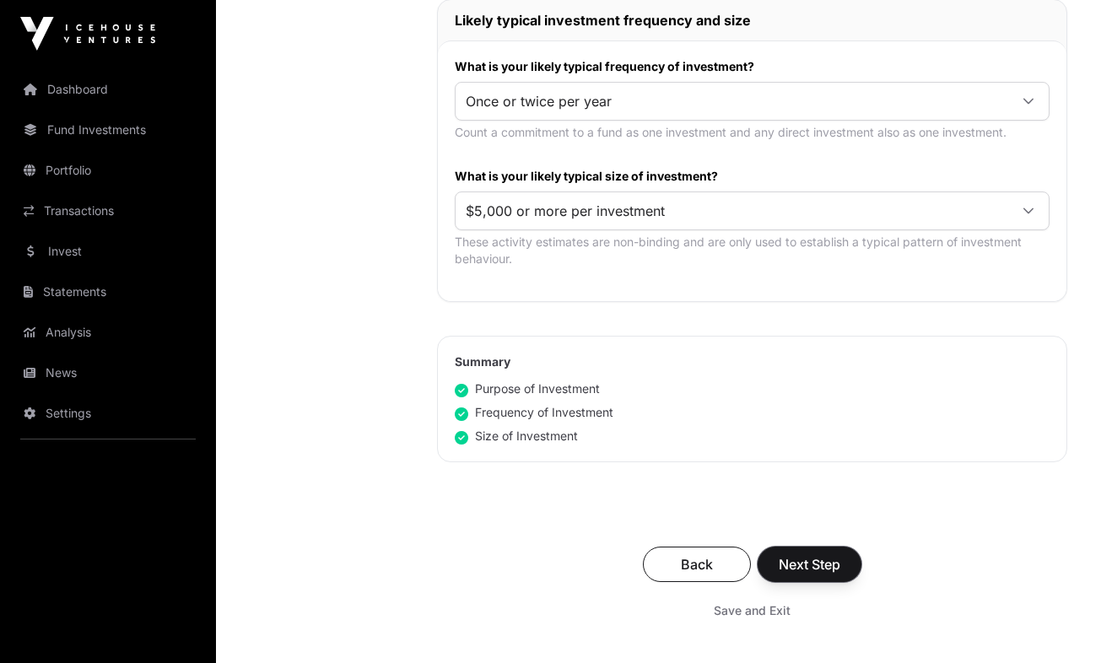
click at [815, 565] on span "Next Step" at bounding box center [810, 564] width 62 height 20
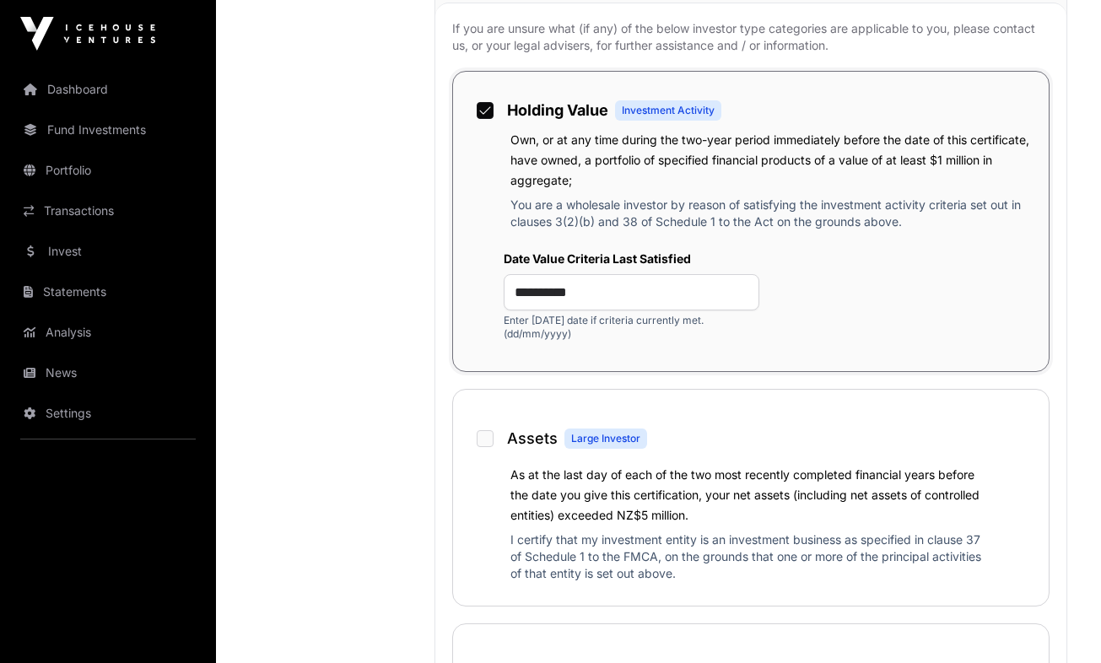
scroll to position [1303, 0]
drag, startPoint x: 626, startPoint y: 292, endPoint x: 602, endPoint y: 286, distance: 25.2
click at [602, 286] on input "**********" at bounding box center [632, 291] width 256 height 36
drag, startPoint x: 530, startPoint y: 290, endPoint x: 483, endPoint y: 295, distance: 47.4
click at [483, 295] on div "**********" at bounding box center [751, 294] width 562 height 117
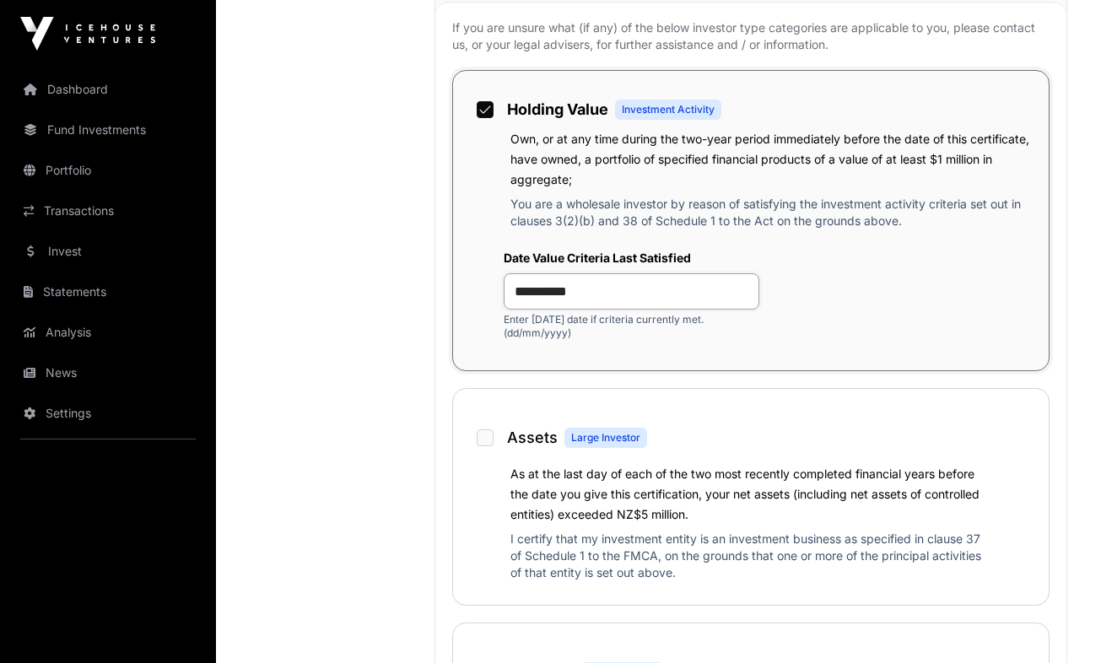
click at [553, 291] on input "**********" at bounding box center [632, 291] width 256 height 36
type input "**********"
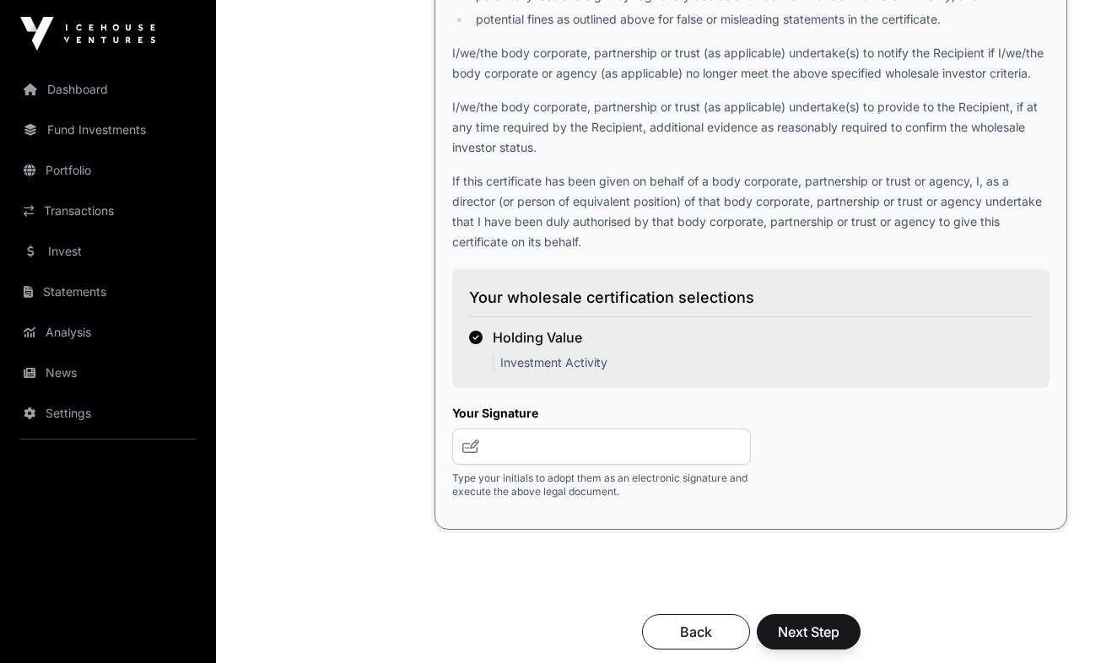
scroll to position [3237, 0]
click at [538, 458] on input "text" at bounding box center [601, 446] width 299 height 36
type input "*****"
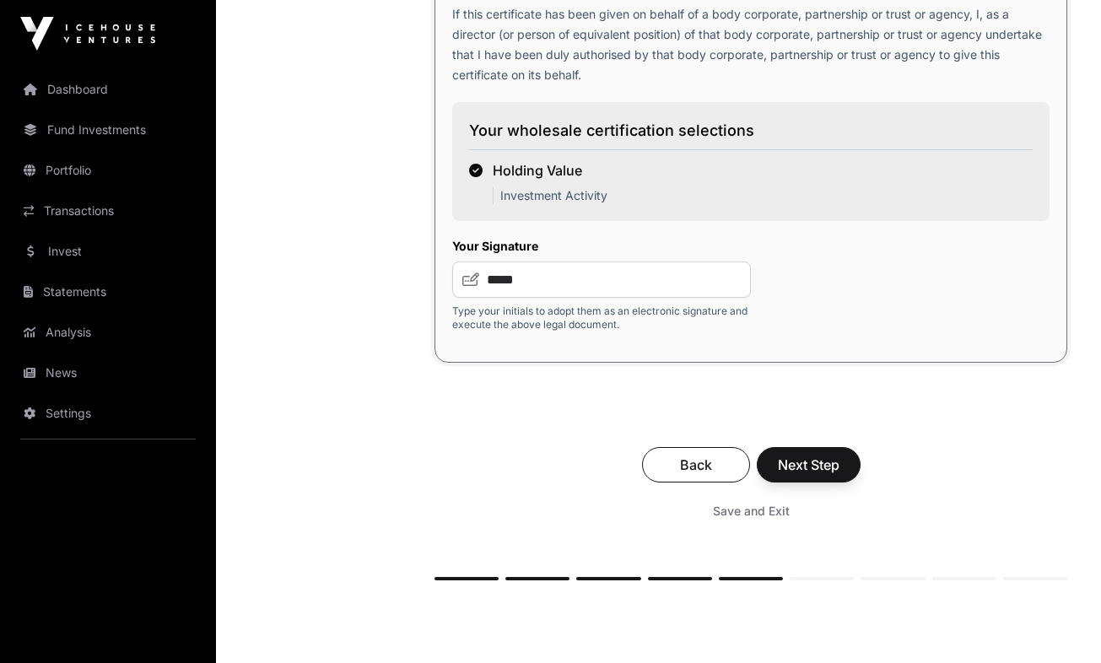
scroll to position [3404, 0]
click at [850, 477] on button "Next Step" at bounding box center [809, 463] width 104 height 35
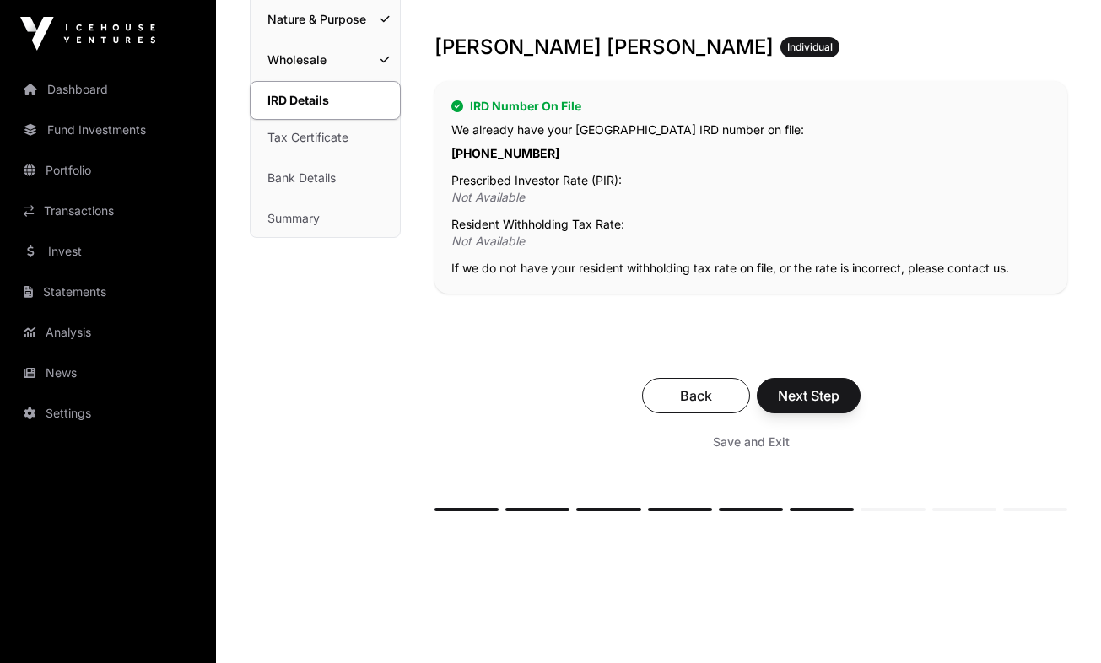
scroll to position [265, 0]
click at [839, 399] on span "Next Step" at bounding box center [809, 395] width 62 height 20
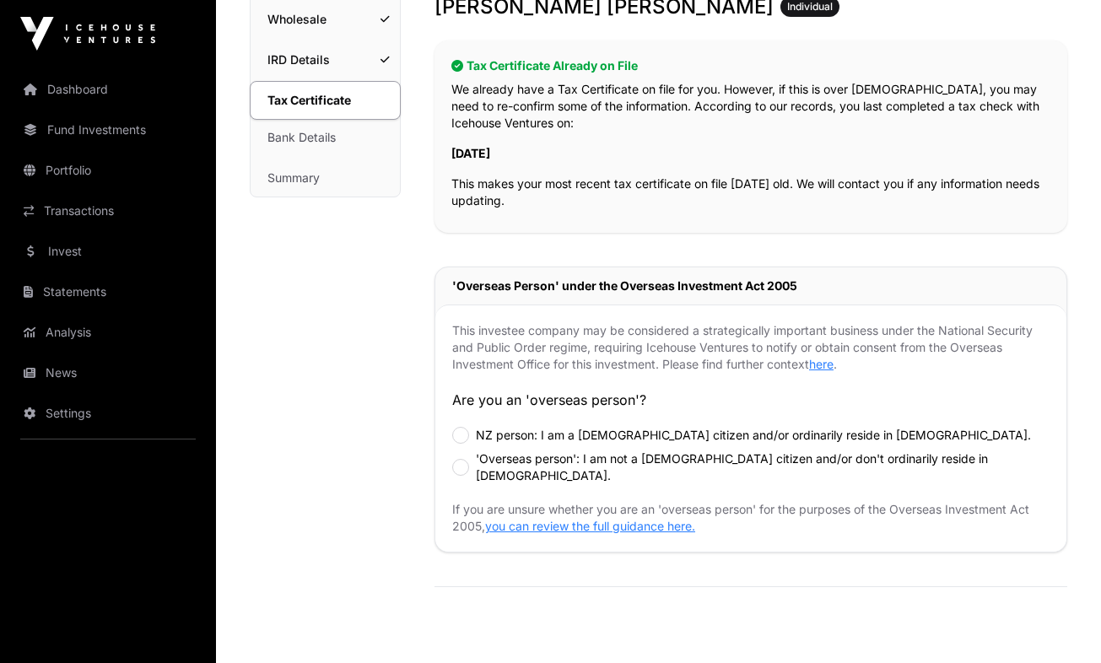
scroll to position [345, 0]
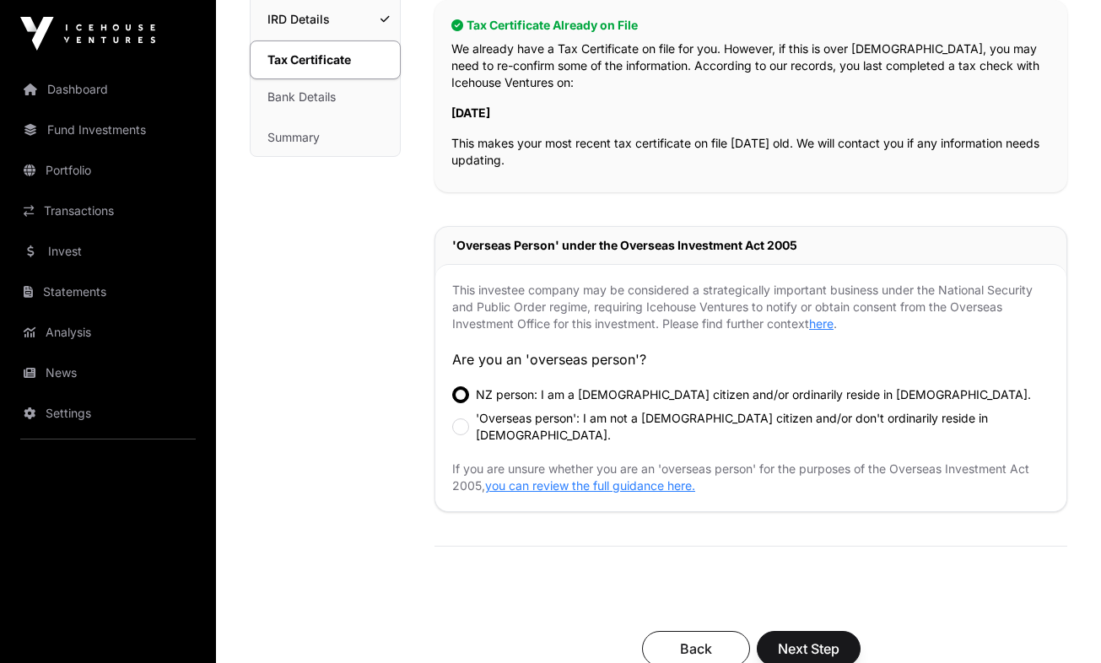
click at [388, 386] on div "Tax Certificate Investment Fund Application AML Nature & Purpose Wholesale IRD …" at bounding box center [325, 331] width 151 height 1068
click at [360, 408] on div "Tax Certificate Investment Fund Application AML Nature & Purpose Wholesale IRD …" at bounding box center [325, 331] width 151 height 1068
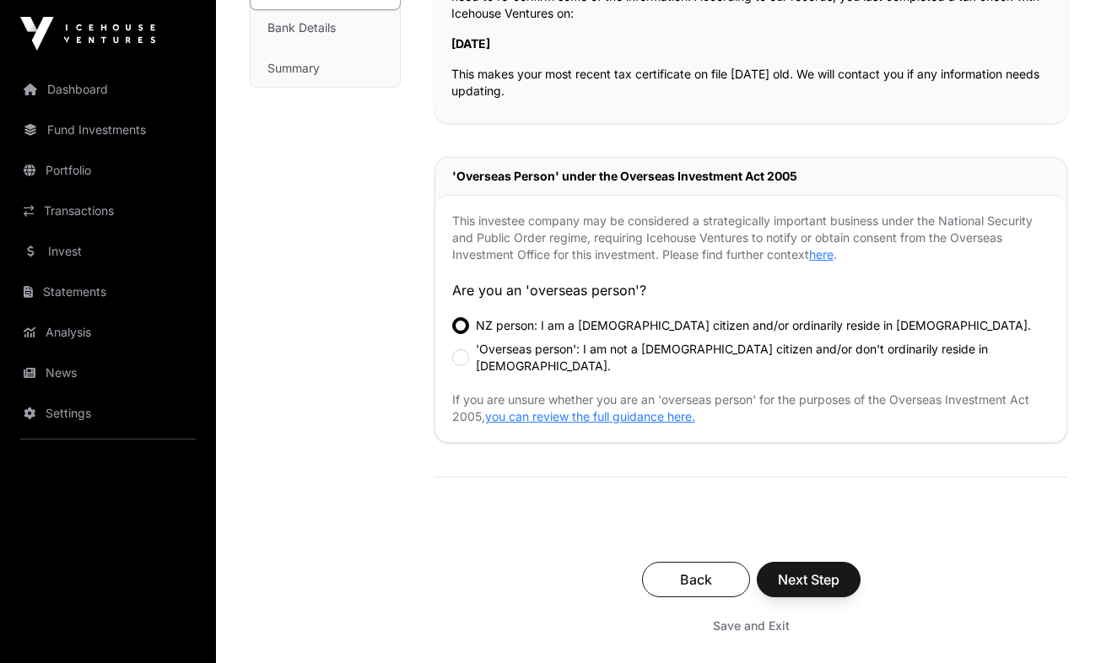
scroll to position [424, 0]
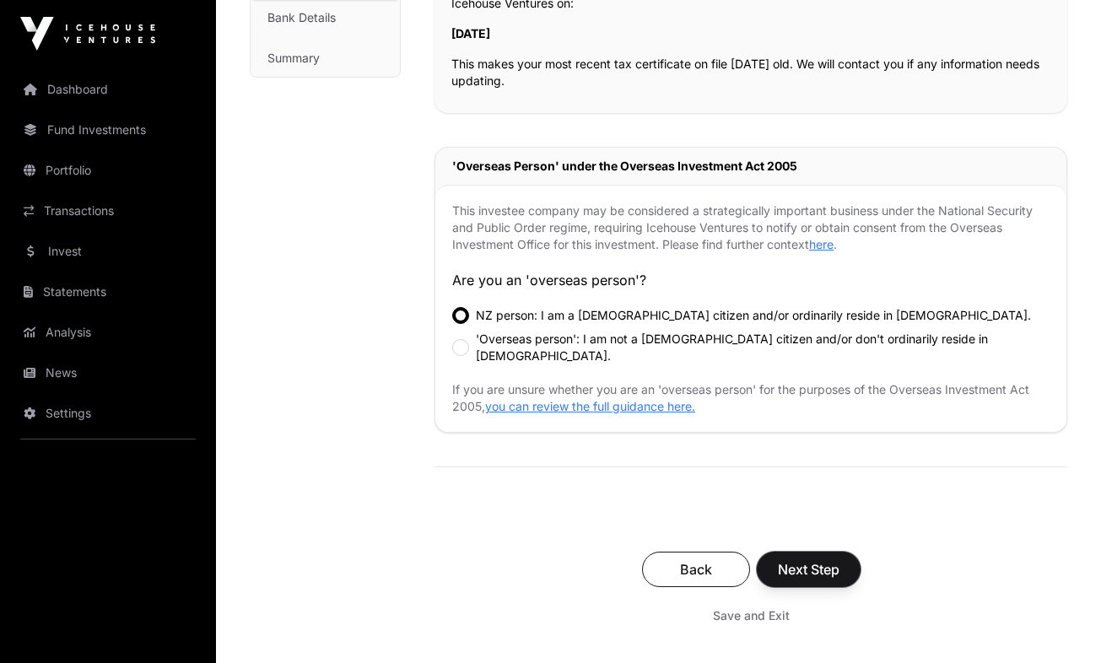
click at [793, 552] on button "Next Step" at bounding box center [809, 569] width 104 height 35
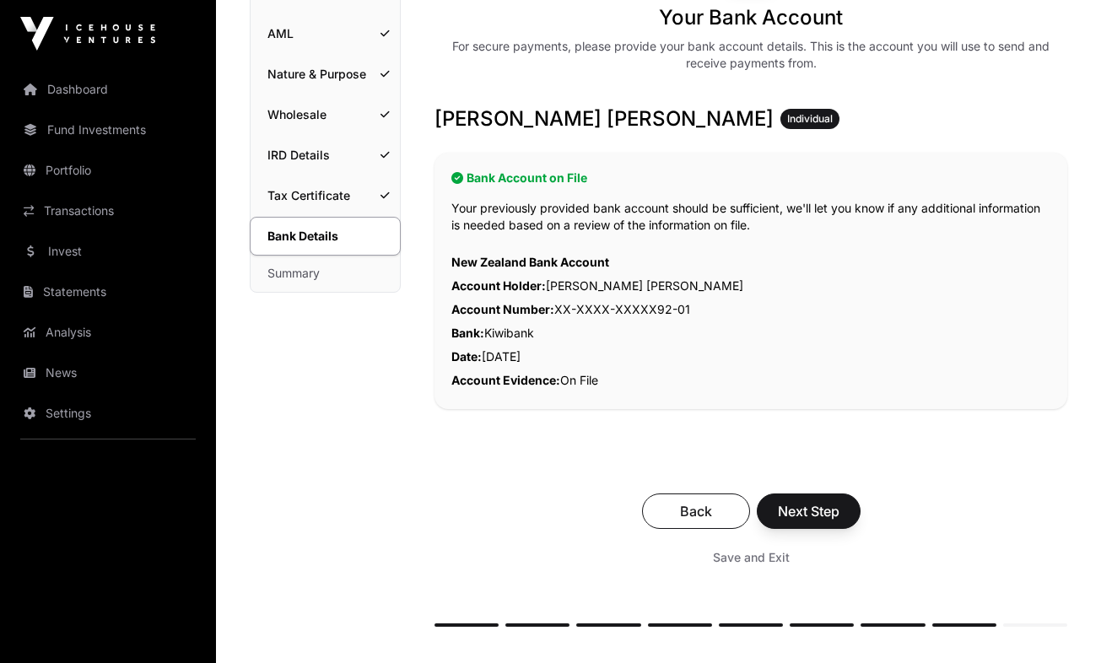
scroll to position [230, 0]
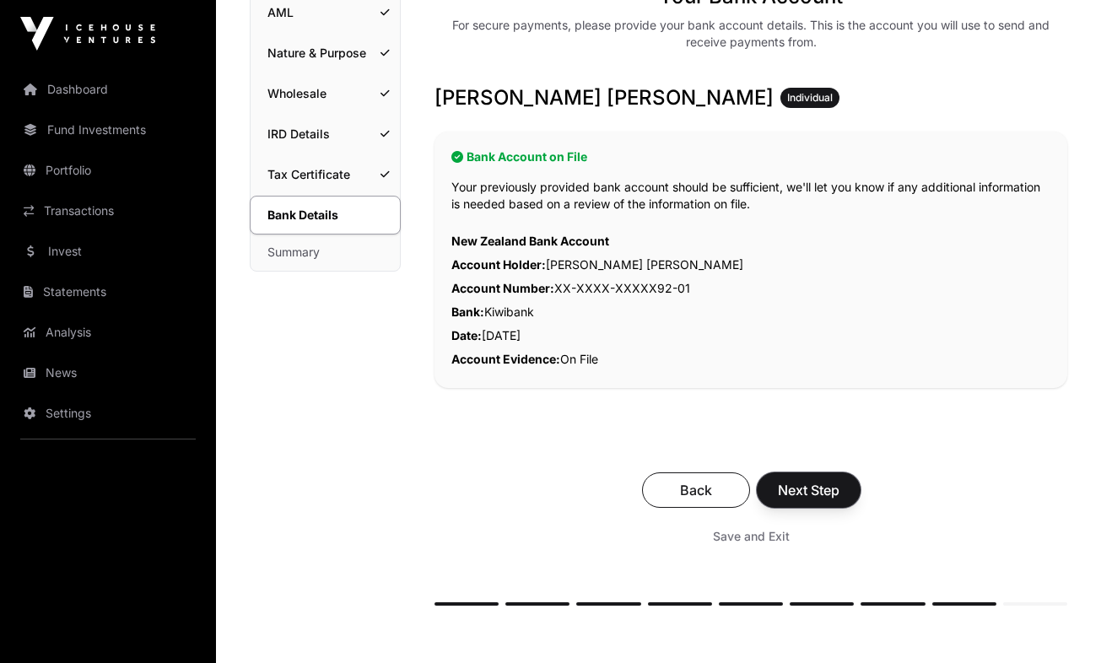
click at [836, 500] on span "Next Step" at bounding box center [809, 490] width 62 height 20
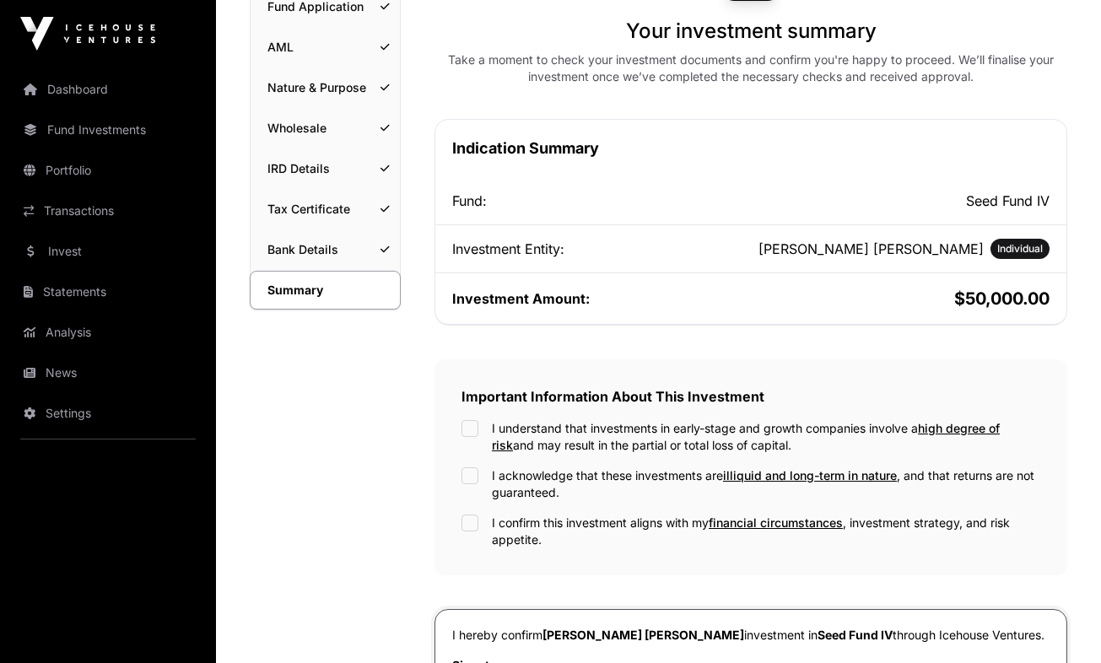
scroll to position [197, 0]
click at [461, 435] on div "Important Information About This Investment I understand that investments in ea…" at bounding box center [751, 467] width 633 height 216
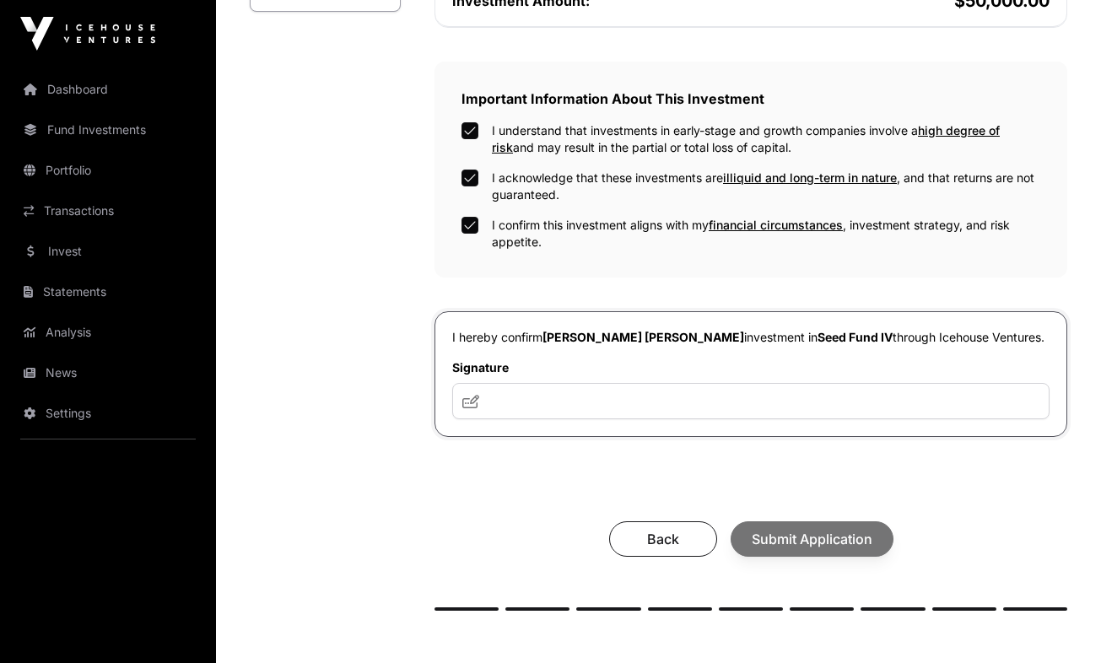
scroll to position [494, 0]
click at [541, 392] on input "text" at bounding box center [750, 400] width 597 height 36
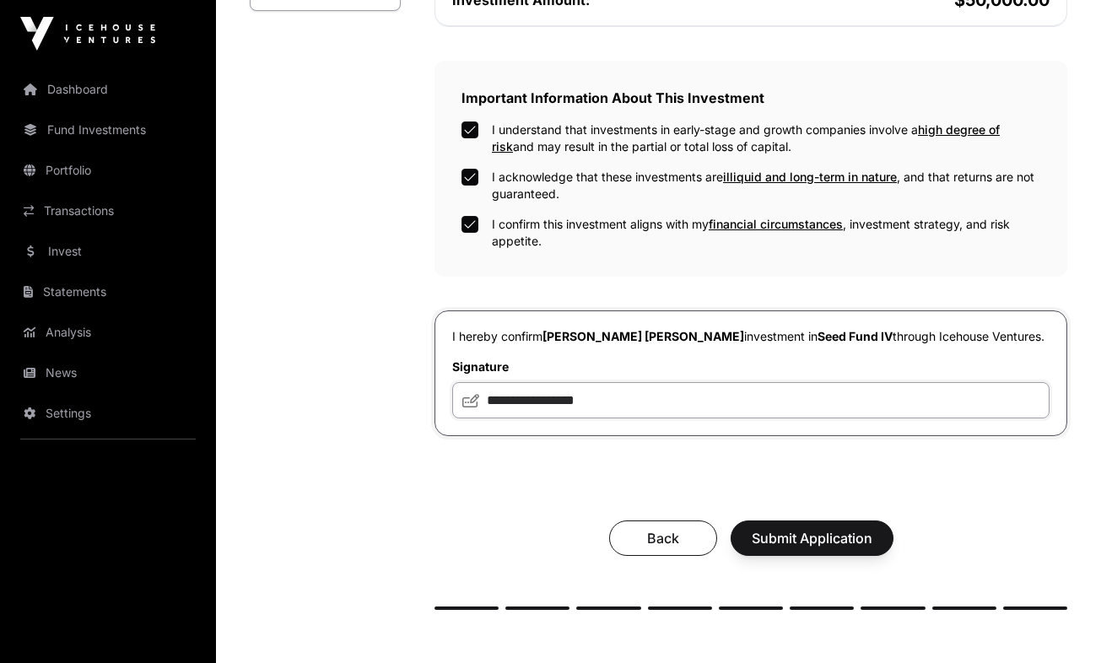
type input "**********"
click at [815, 532] on span "Submit Application" at bounding box center [812, 538] width 121 height 20
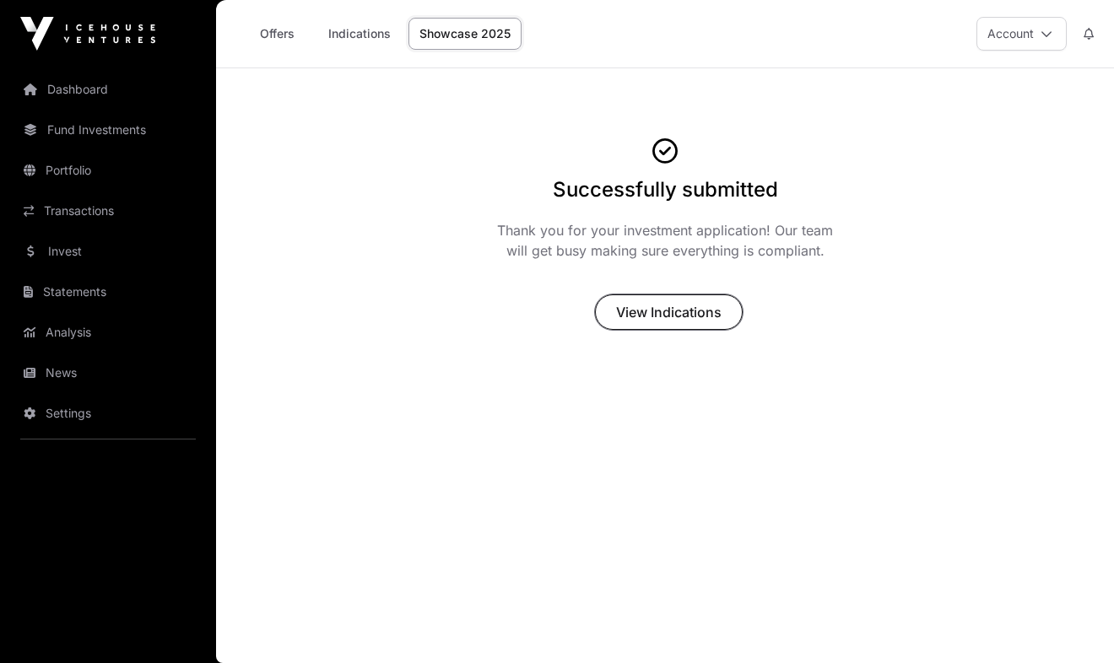
click at [620, 306] on span "View Indications" at bounding box center [668, 312] width 105 height 20
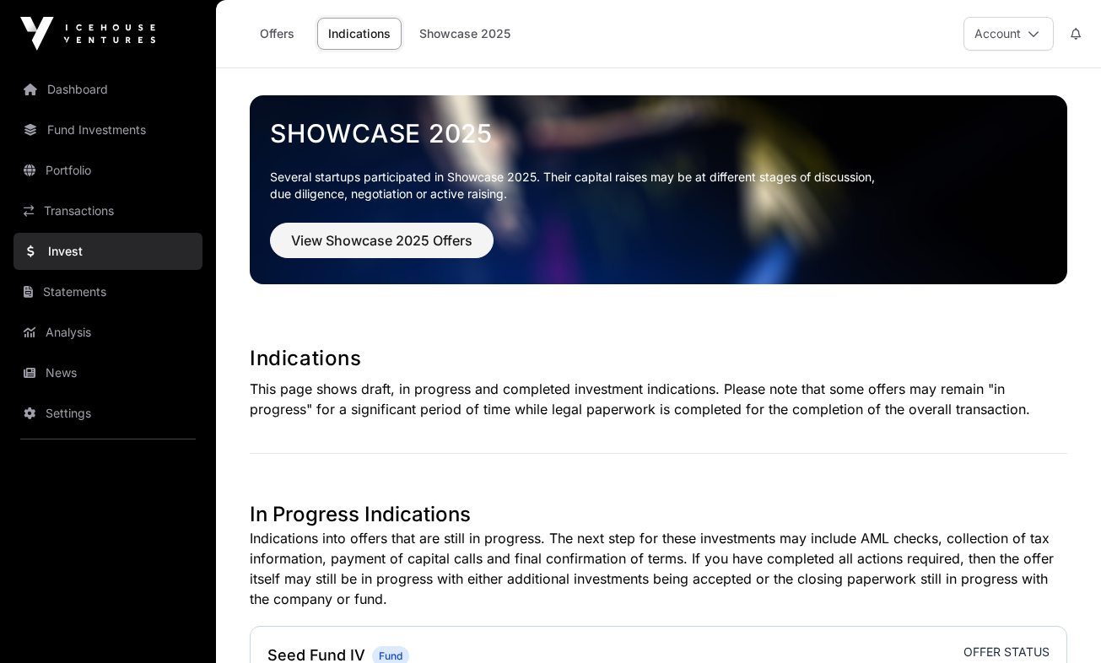
click at [95, 176] on link "Portfolio" at bounding box center [108, 170] width 189 height 37
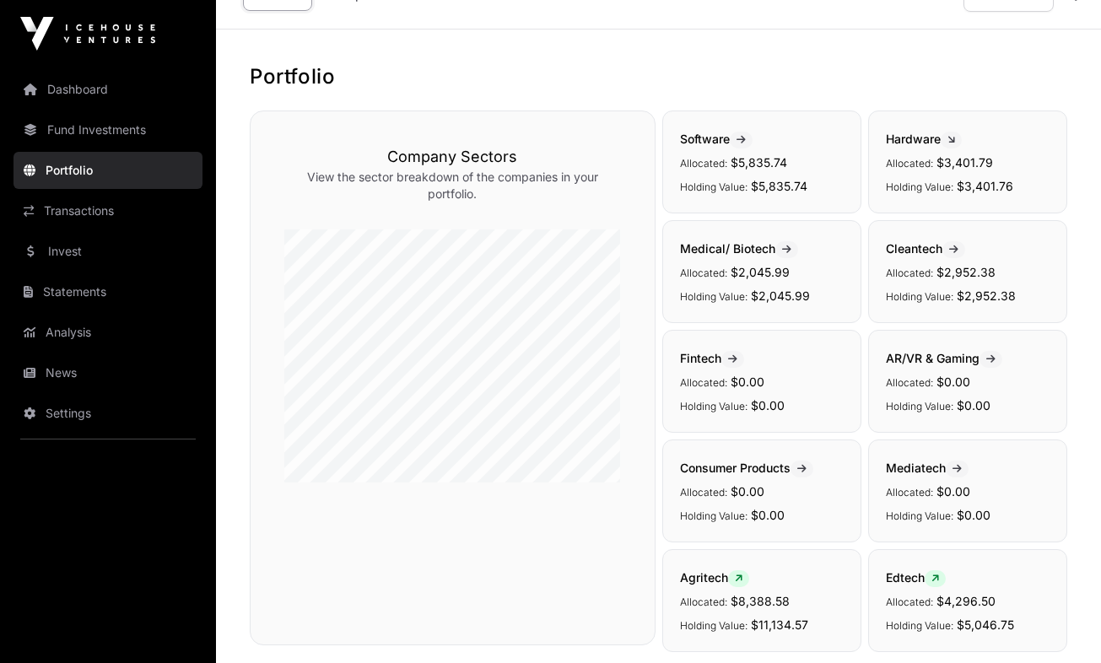
scroll to position [93, 0]
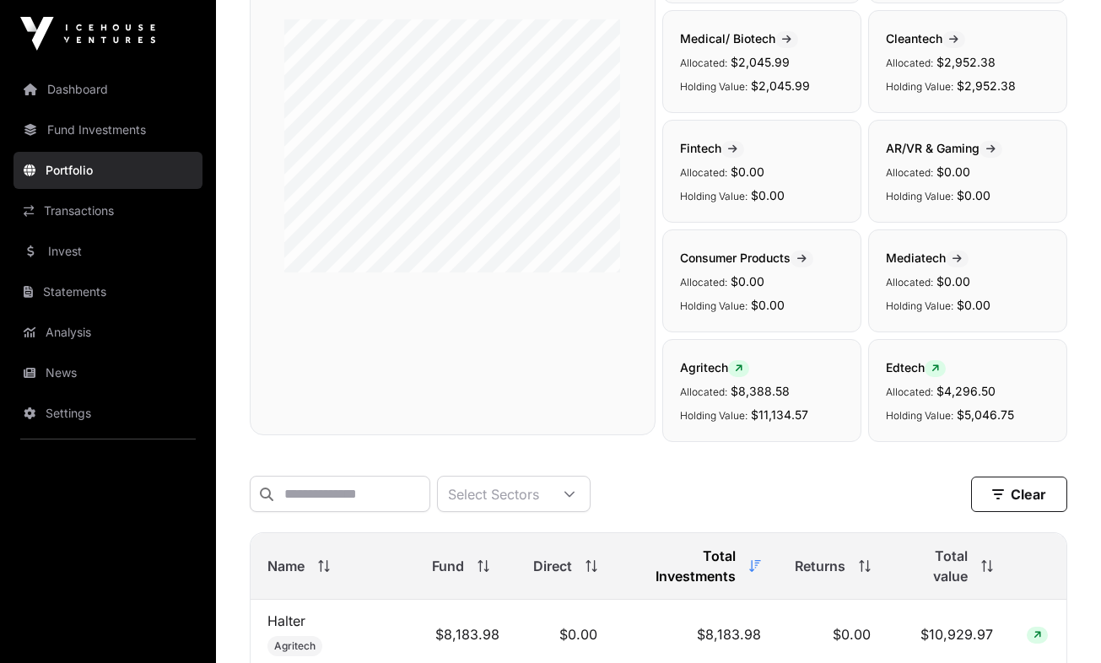
scroll to position [0, 0]
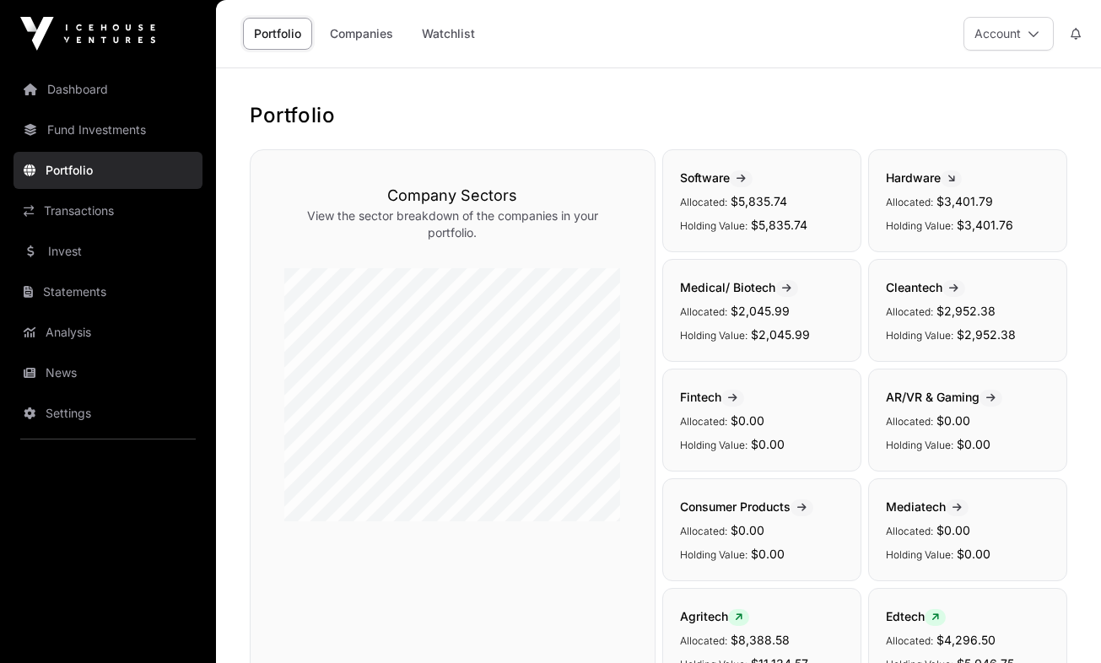
click at [118, 37] on img at bounding box center [87, 34] width 135 height 34
